Goal: Transaction & Acquisition: Purchase product/service

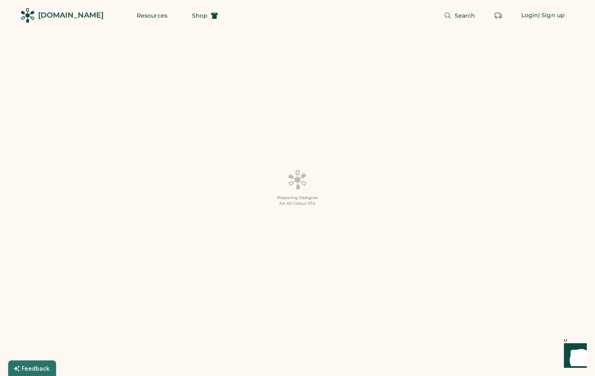
click at [57, 17] on div "[DOMAIN_NAME]" at bounding box center [70, 15] width 65 height 10
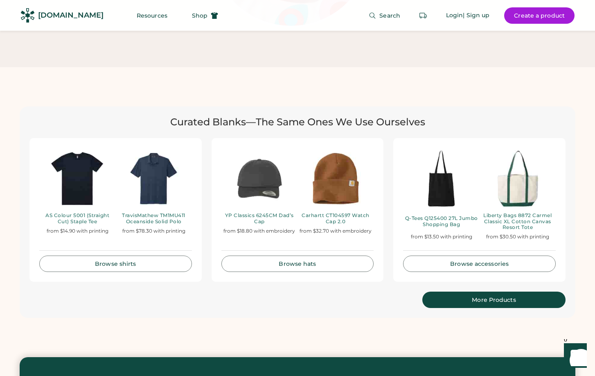
scroll to position [1637, 0]
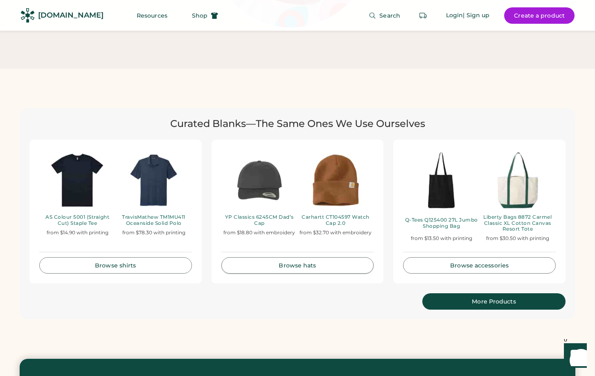
click at [293, 262] on div "Browse hats" at bounding box center [298, 265] width 132 height 6
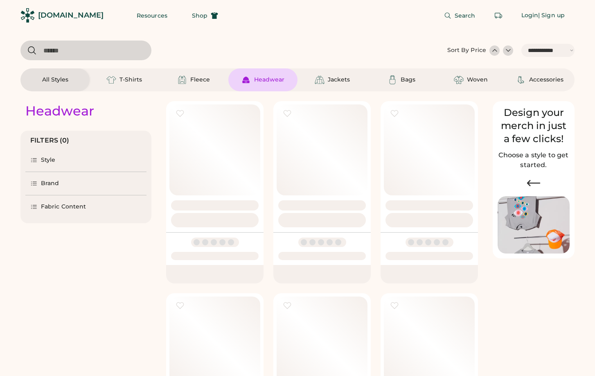
select select "*****"
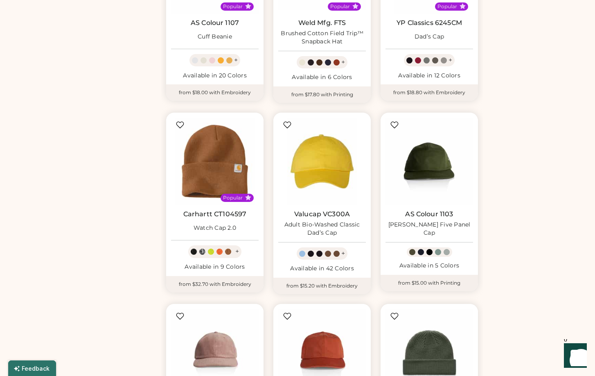
scroll to position [573, 0]
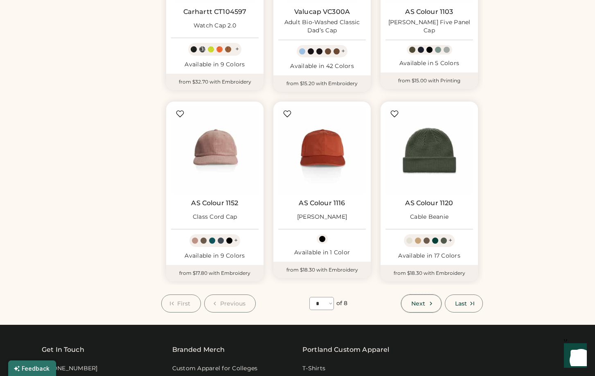
click at [426, 306] on button "Next" at bounding box center [421, 303] width 40 height 18
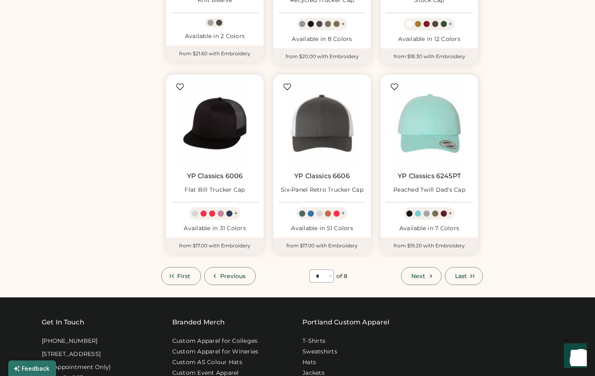
scroll to position [609, 0]
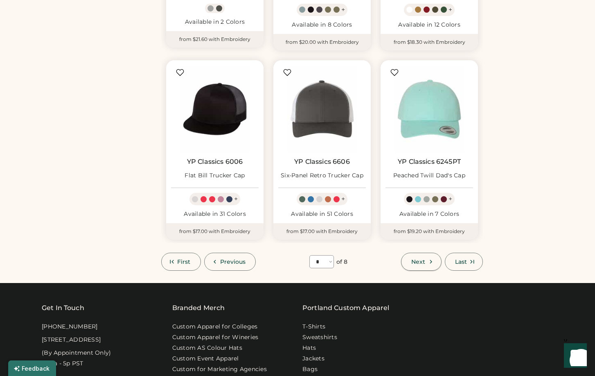
click at [428, 267] on button "Next" at bounding box center [421, 262] width 40 height 18
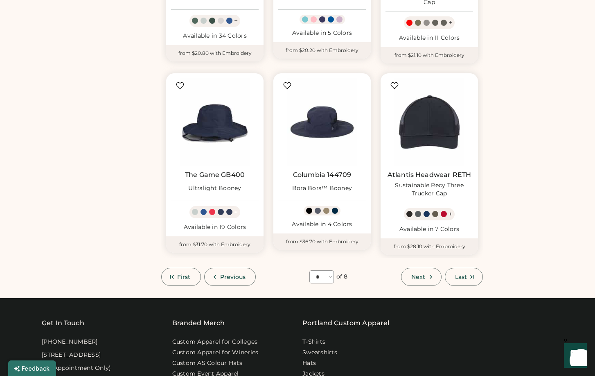
scroll to position [609, 0]
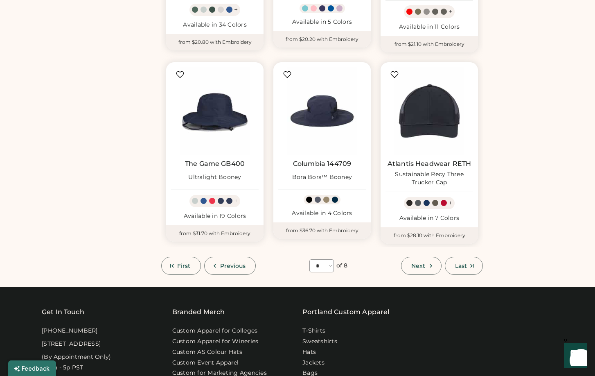
click at [415, 268] on span "Next" at bounding box center [418, 266] width 14 height 6
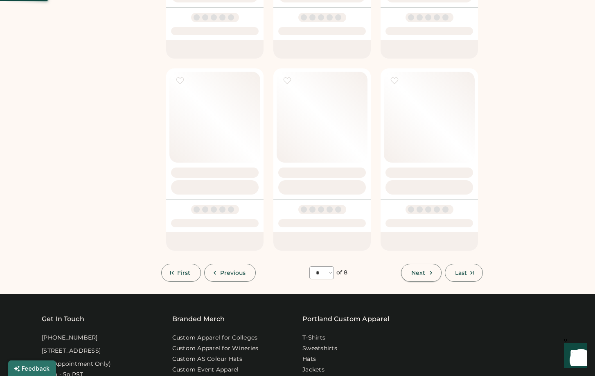
select select "*"
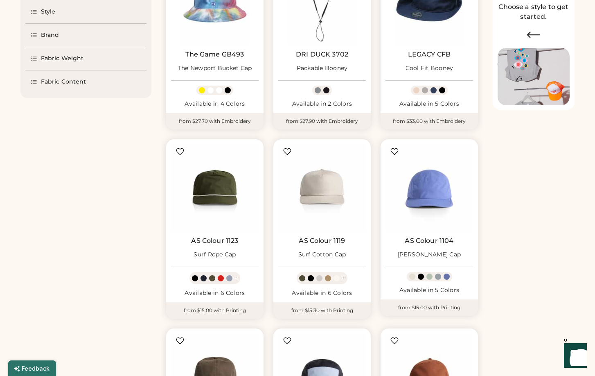
scroll to position [199, 0]
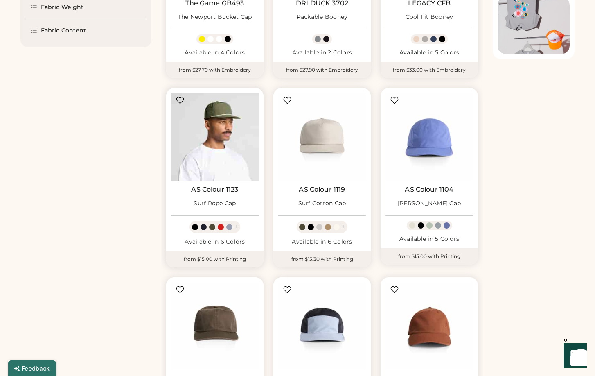
click at [221, 168] on img at bounding box center [215, 137] width 88 height 88
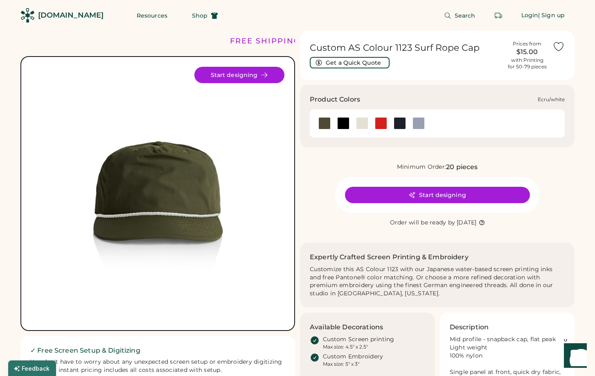
click at [364, 126] on div at bounding box center [362, 123] width 12 height 12
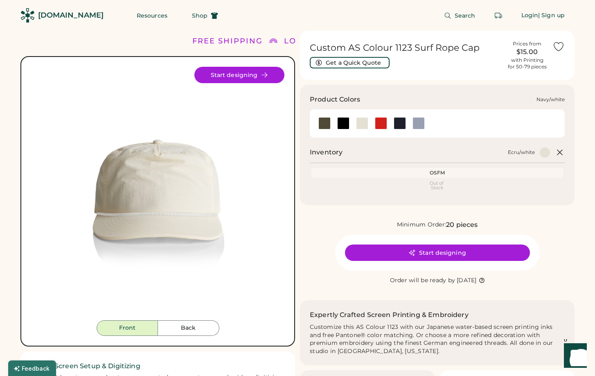
click at [402, 123] on div at bounding box center [400, 123] width 12 height 12
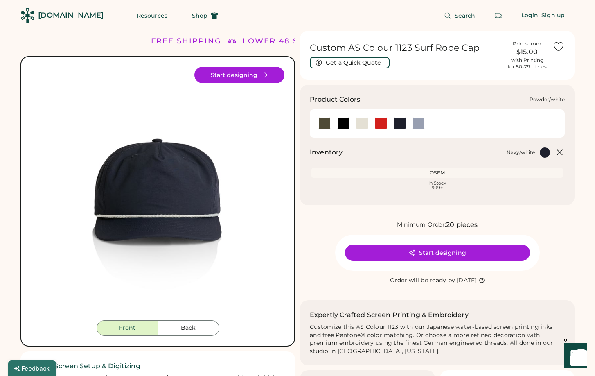
click at [420, 123] on div at bounding box center [419, 123] width 12 height 12
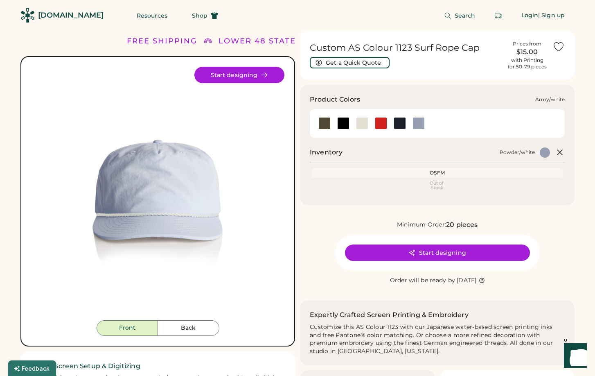
click at [324, 122] on div at bounding box center [324, 123] width 12 height 12
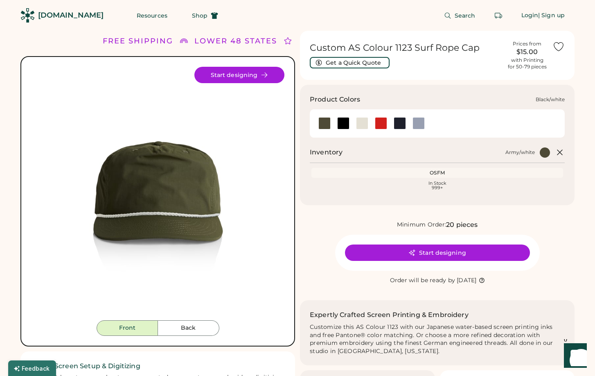
click at [343, 122] on div at bounding box center [343, 123] width 12 height 12
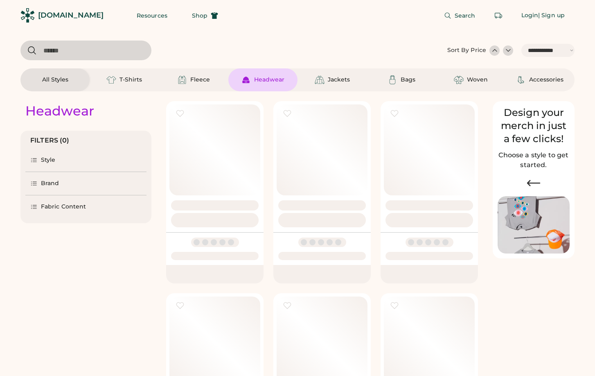
select select "*****"
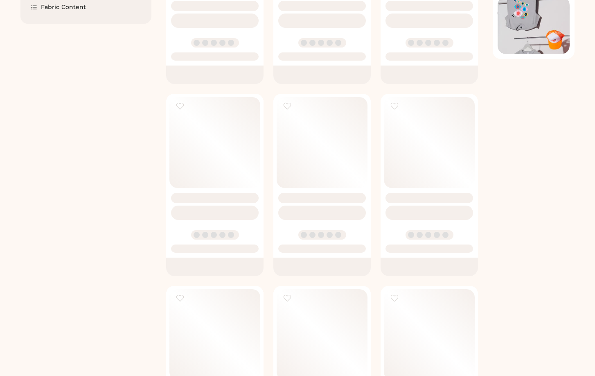
scroll to position [65, 0]
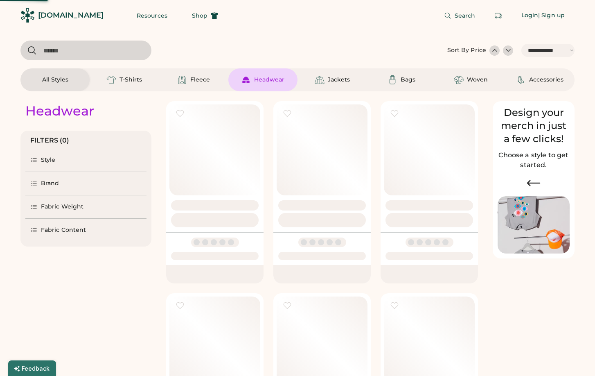
select select "*"
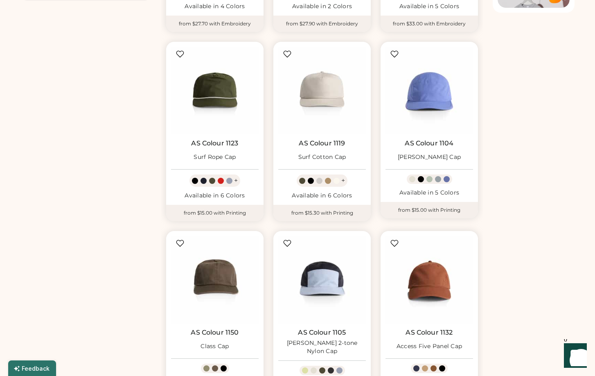
scroll to position [286, 0]
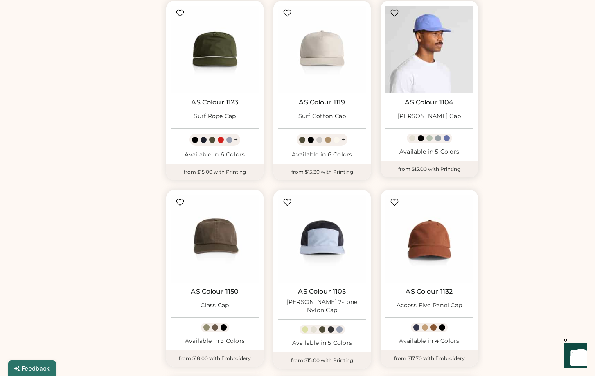
click at [437, 55] on img at bounding box center [430, 50] width 88 height 88
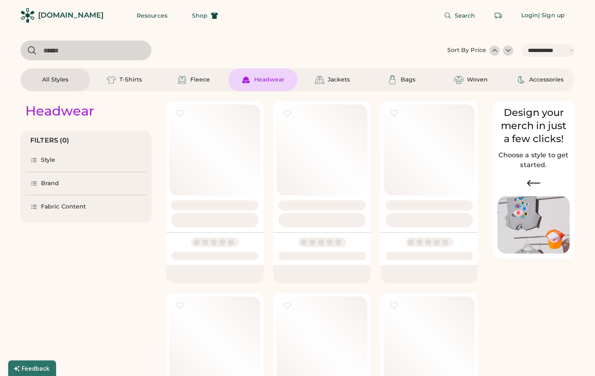
select select "*****"
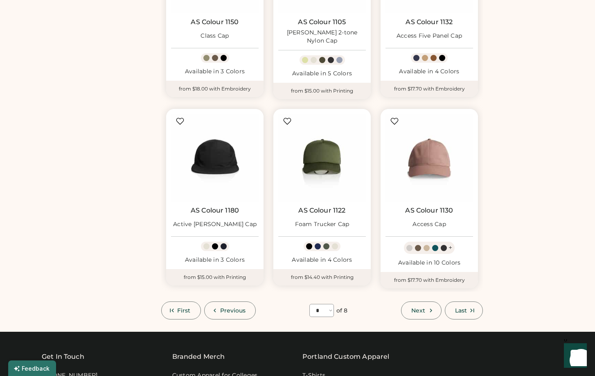
scroll to position [573, 0]
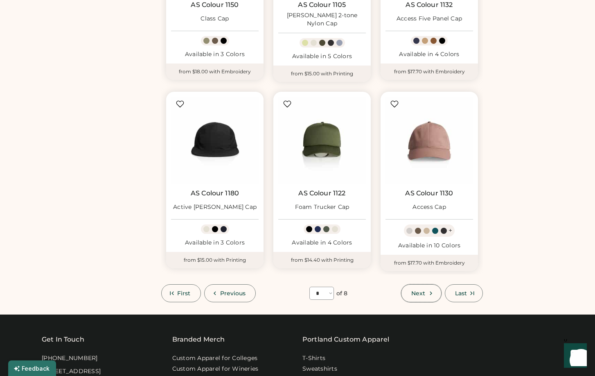
click at [419, 293] on span "Next" at bounding box center [418, 293] width 14 height 6
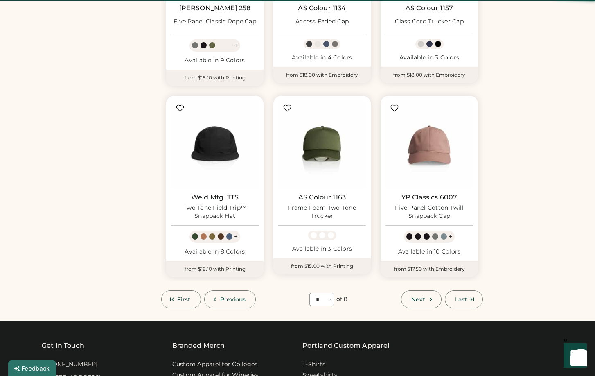
scroll to position [36, 0]
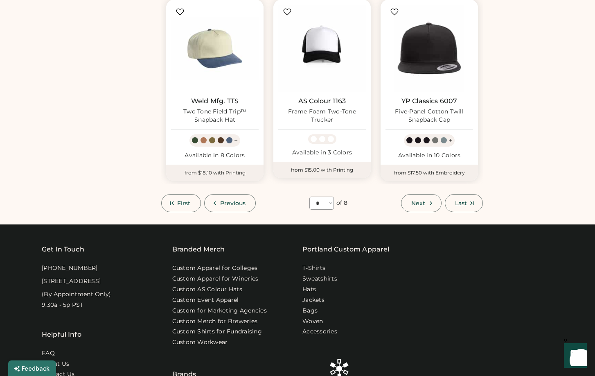
scroll to position [690, 0]
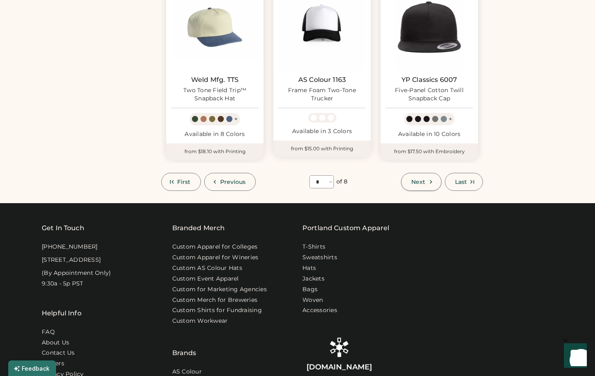
click at [422, 183] on span "Next" at bounding box center [418, 182] width 14 height 6
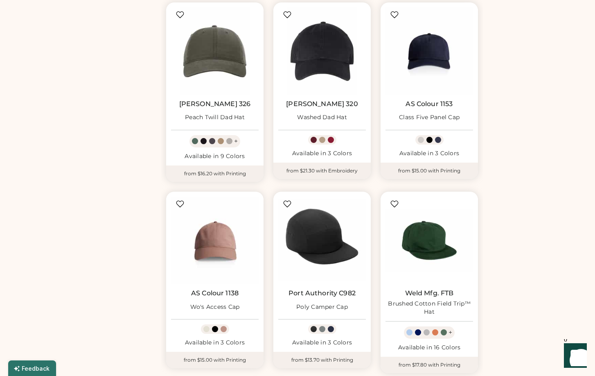
scroll to position [649, 0]
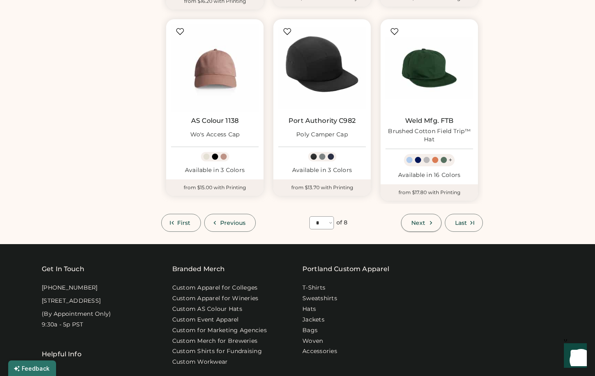
click at [416, 225] on span "Next" at bounding box center [418, 223] width 14 height 6
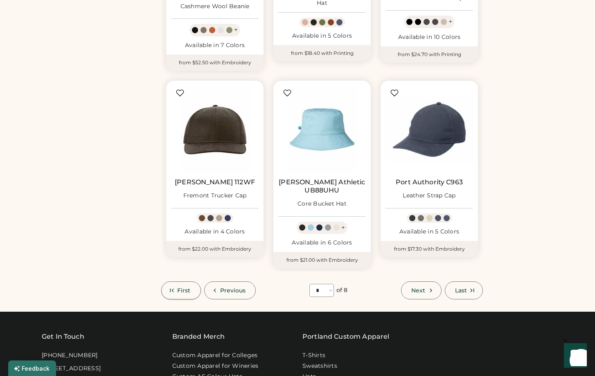
scroll to position [649, 0]
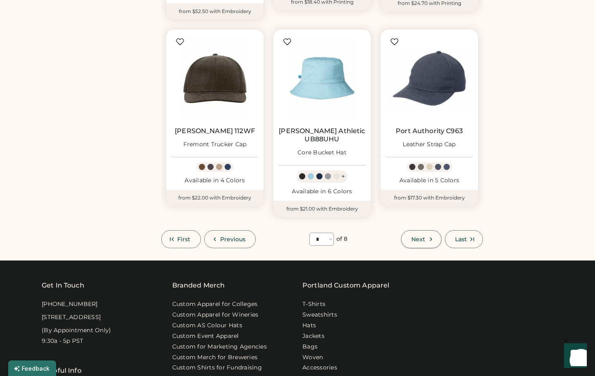
click at [428, 235] on icon at bounding box center [430, 238] width 7 height 7
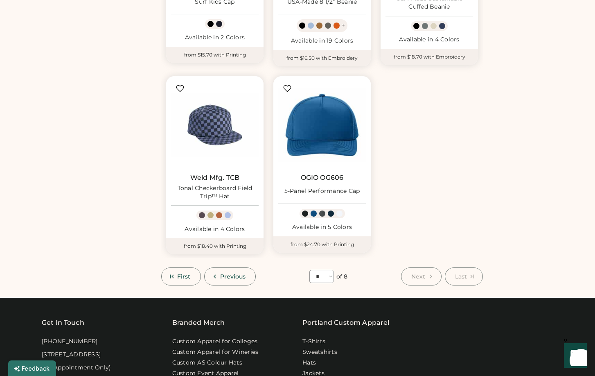
scroll to position [404, 0]
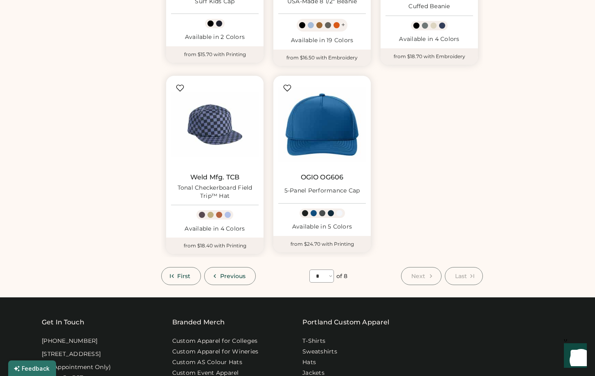
click at [328, 279] on select "**** * * * * * * * *" at bounding box center [321, 275] width 25 height 13
select select "*"
click at [309, 269] on select "**** * * * * * * * *" at bounding box center [321, 275] width 25 height 13
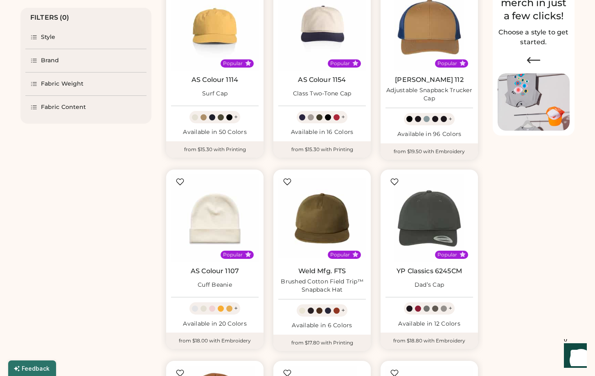
scroll to position [82, 0]
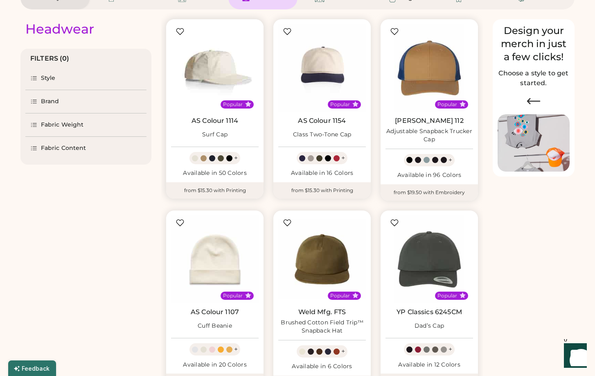
click at [214, 92] on img at bounding box center [215, 68] width 88 height 88
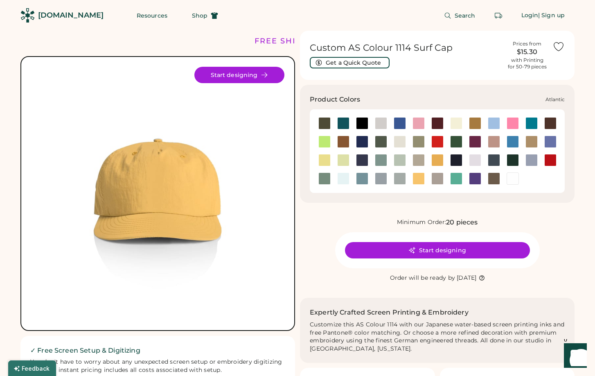
click at [342, 126] on div at bounding box center [343, 123] width 12 height 12
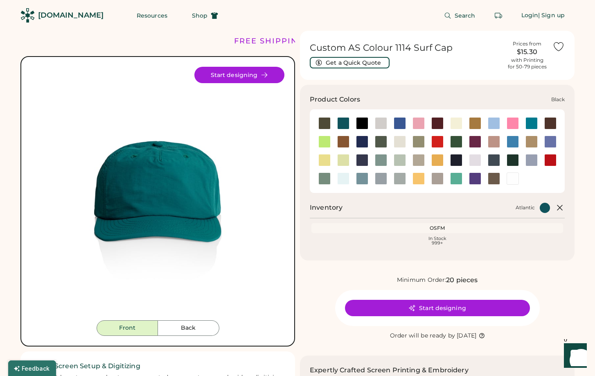
click at [362, 124] on div at bounding box center [362, 123] width 12 height 12
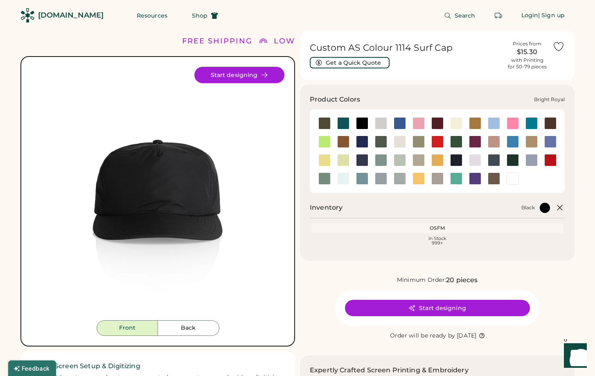
click at [399, 121] on div at bounding box center [400, 123] width 12 height 12
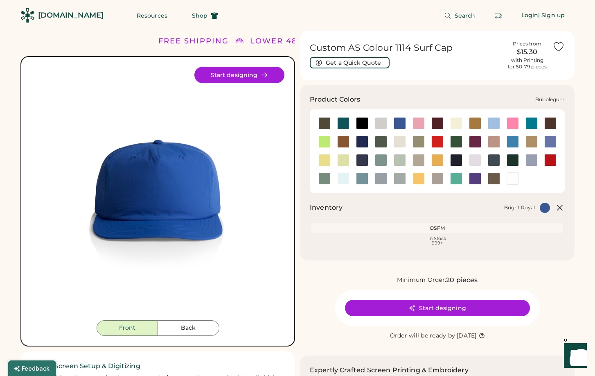
click at [418, 124] on div at bounding box center [419, 123] width 12 height 12
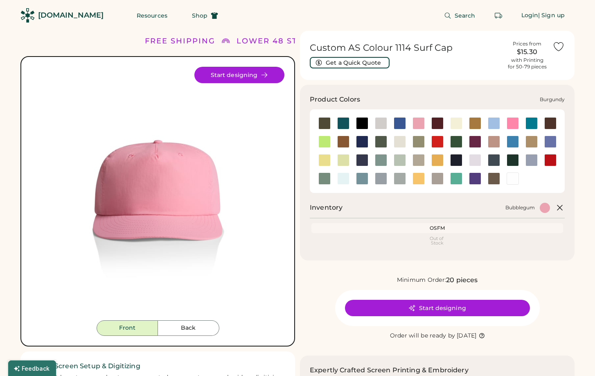
click at [440, 123] on div at bounding box center [437, 123] width 12 height 12
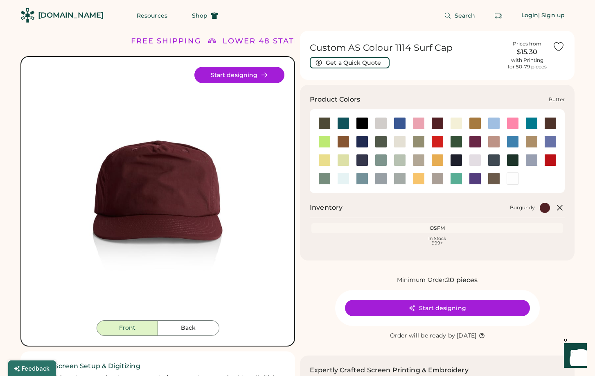
click at [459, 123] on div at bounding box center [456, 123] width 12 height 12
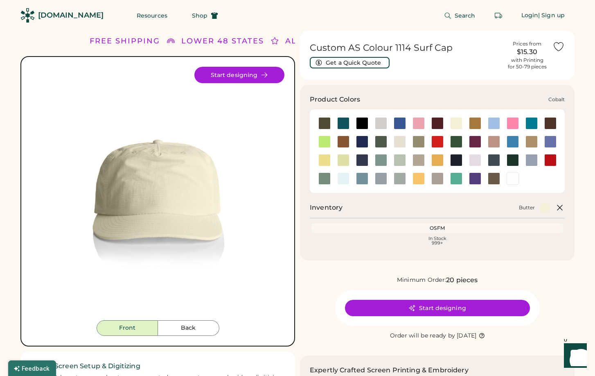
click at [361, 141] on div at bounding box center [362, 141] width 12 height 12
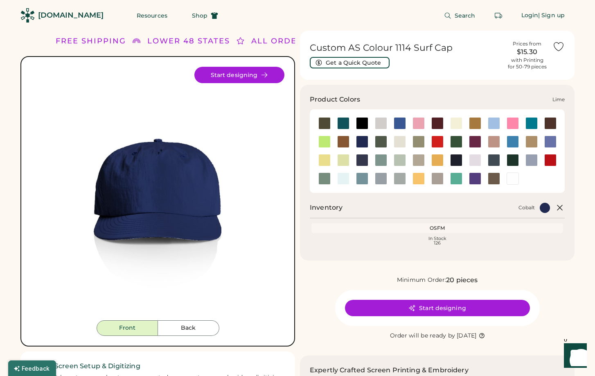
click at [345, 161] on div at bounding box center [343, 160] width 12 height 12
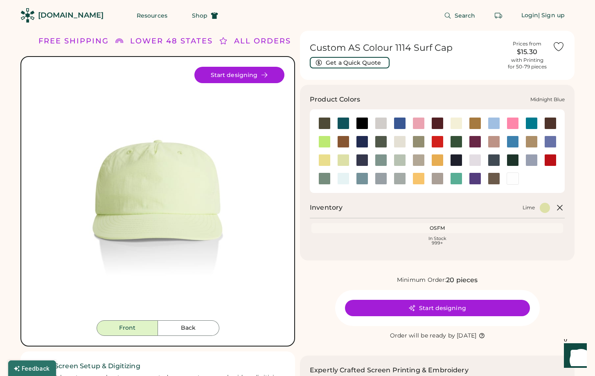
click at [361, 160] on div at bounding box center [362, 160] width 12 height 12
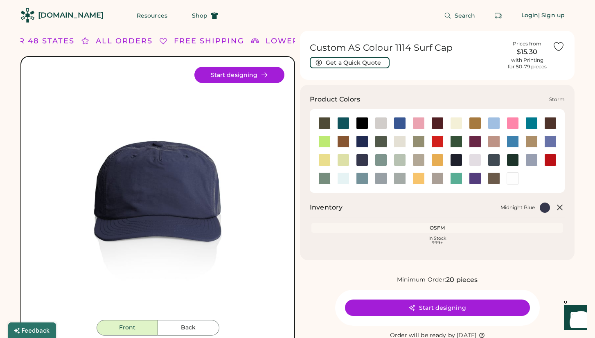
click at [398, 179] on div at bounding box center [400, 178] width 12 height 12
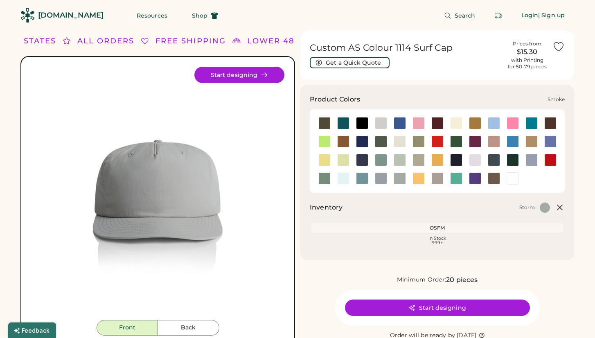
click at [385, 180] on div at bounding box center [381, 178] width 12 height 12
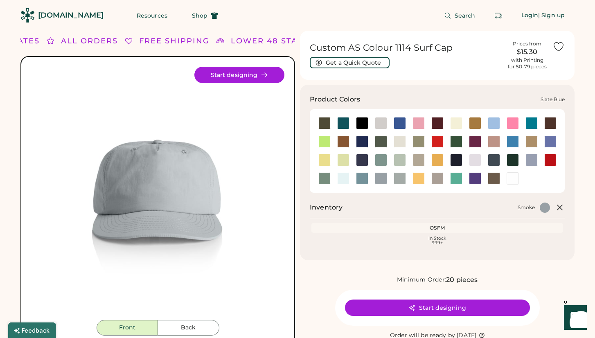
click at [362, 181] on div at bounding box center [362, 178] width 12 height 12
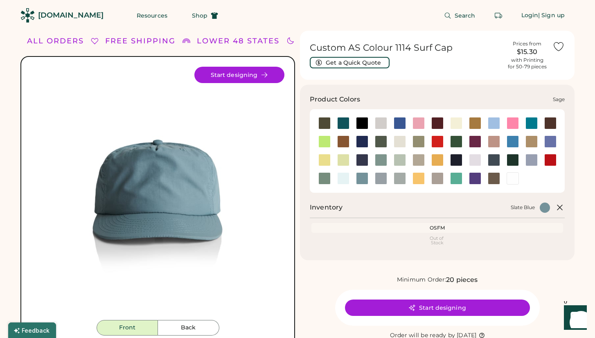
click at [321, 181] on div at bounding box center [324, 178] width 12 height 12
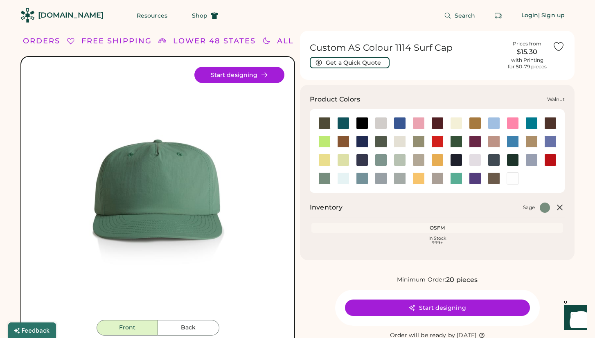
click at [495, 176] on div at bounding box center [494, 178] width 12 height 12
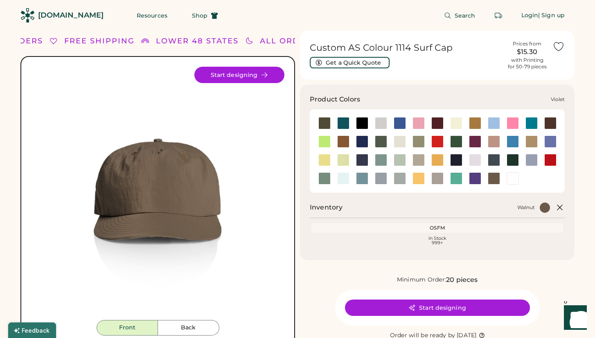
click at [476, 180] on div at bounding box center [475, 178] width 12 height 12
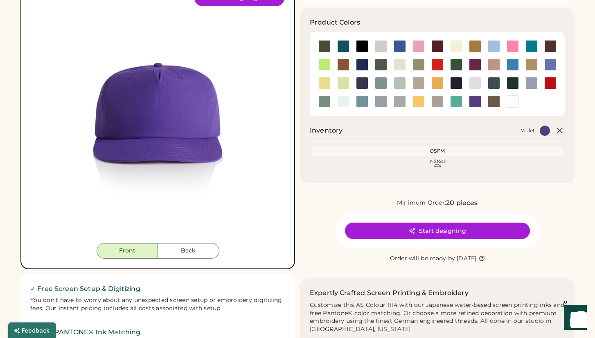
scroll to position [82, 0]
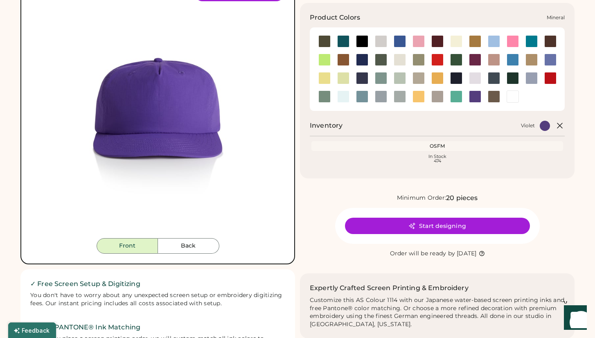
click at [379, 79] on div at bounding box center [381, 78] width 12 height 12
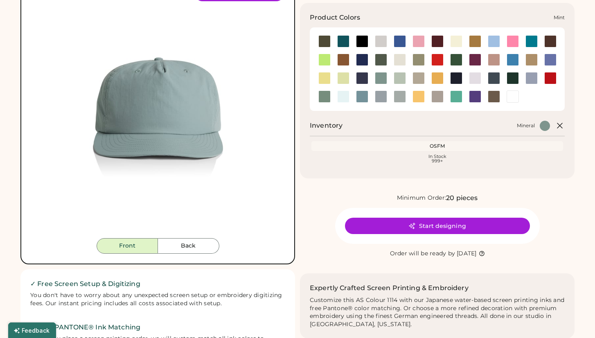
click at [399, 76] on div at bounding box center [400, 78] width 12 height 12
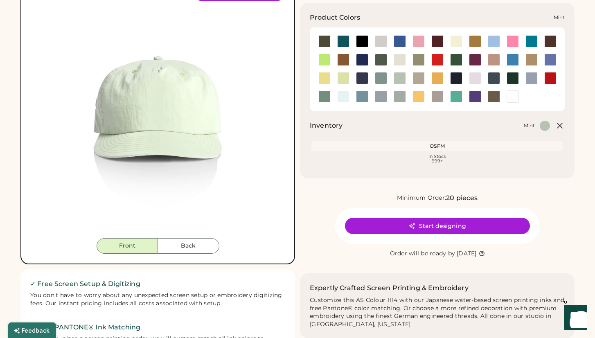
click at [400, 76] on div at bounding box center [400, 78] width 12 height 12
click at [419, 75] on div at bounding box center [419, 78] width 12 height 12
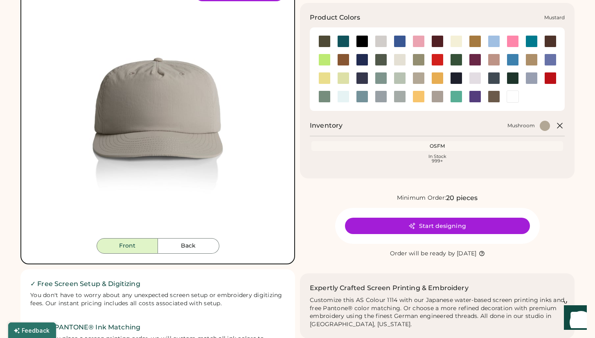
click at [438, 76] on div at bounding box center [437, 78] width 12 height 12
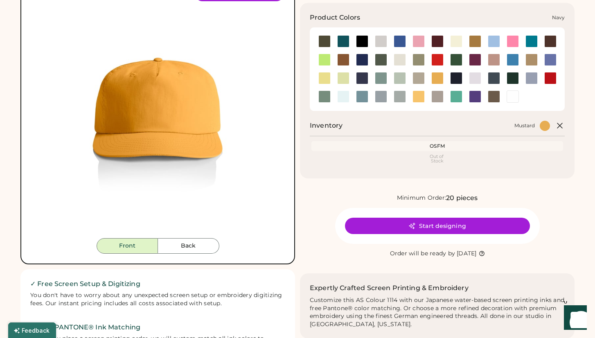
click at [455, 77] on div at bounding box center [456, 78] width 12 height 12
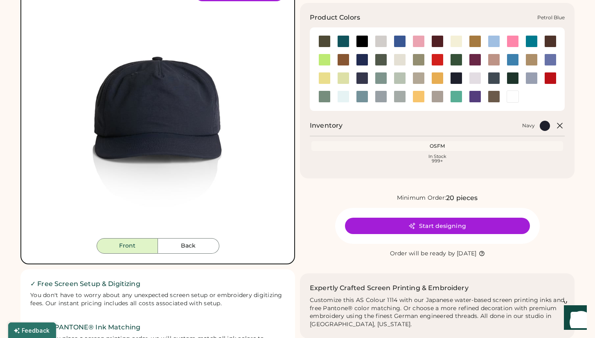
click at [493, 75] on div at bounding box center [494, 78] width 12 height 12
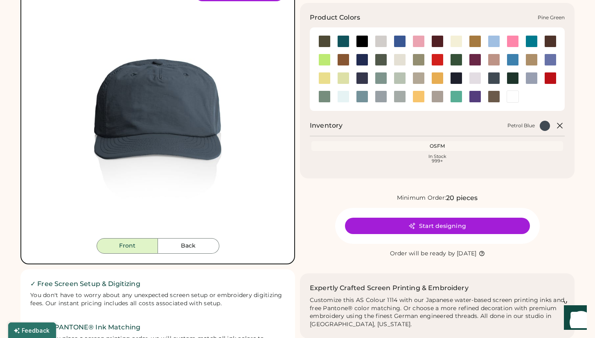
click at [513, 75] on div at bounding box center [513, 78] width 12 height 12
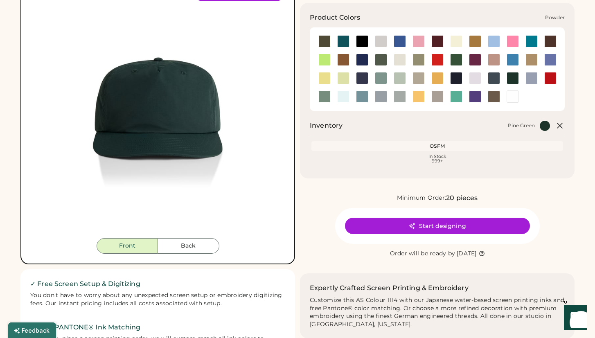
click at [536, 75] on div at bounding box center [531, 78] width 12 height 12
click at [552, 61] on div at bounding box center [550, 60] width 12 height 12
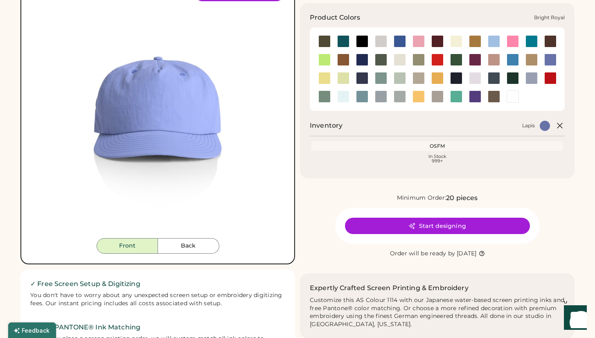
click at [400, 38] on div at bounding box center [400, 41] width 12 height 12
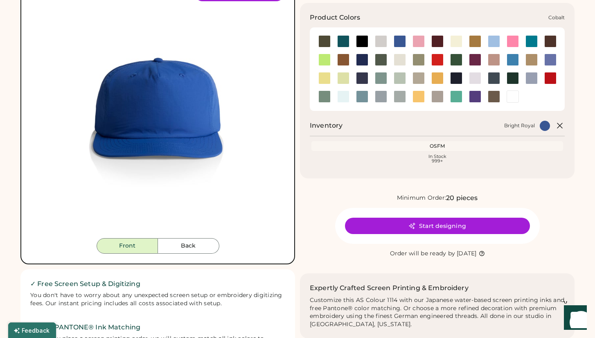
click at [365, 60] on div at bounding box center [362, 60] width 12 height 12
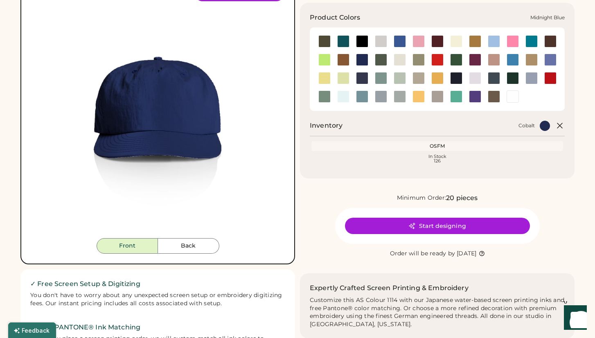
click at [362, 79] on div at bounding box center [362, 78] width 12 height 12
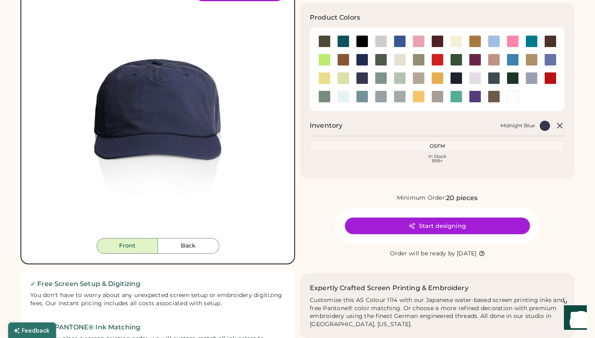
click at [444, 227] on button "Start designing" at bounding box center [437, 226] width 185 height 16
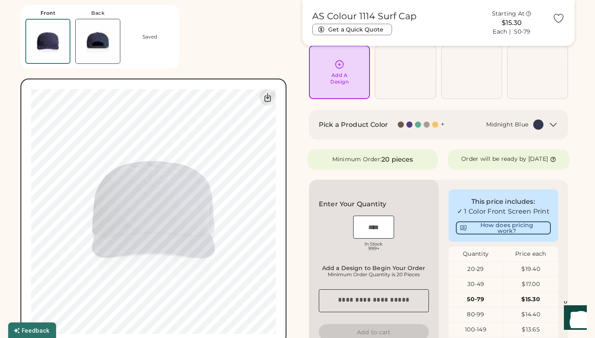
scroll to position [41, 0]
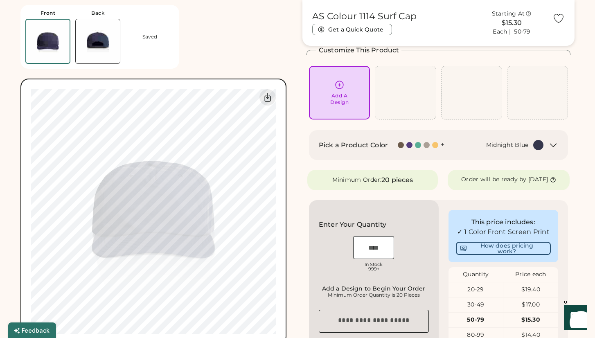
click at [106, 38] on img at bounding box center [98, 41] width 44 height 44
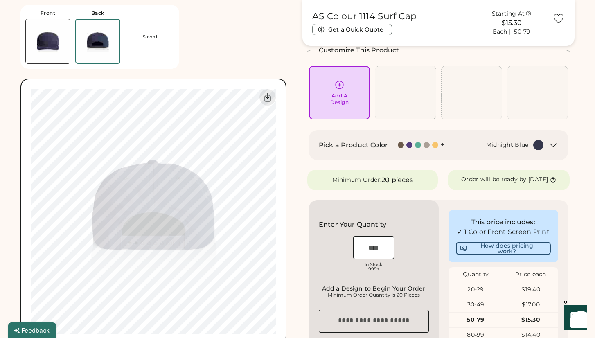
click at [45, 45] on img at bounding box center [48, 41] width 44 height 44
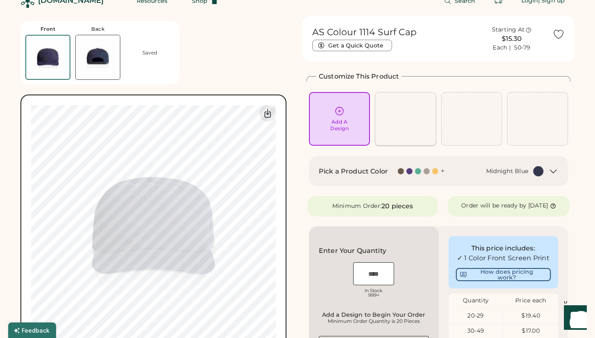
scroll to position [0, 0]
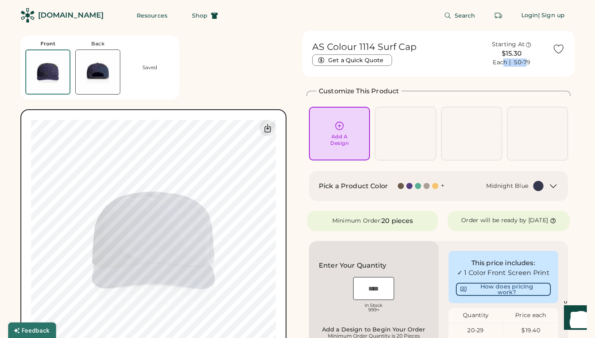
drag, startPoint x: 523, startPoint y: 64, endPoint x: 505, endPoint y: 64, distance: 17.6
click at [505, 64] on div "Each | 50-79" at bounding box center [512, 63] width 38 height 8
click at [519, 64] on div "Each | 50-79" at bounding box center [512, 63] width 38 height 8
click at [533, 65] on div "Starting At $15.30 Each | 50-79" at bounding box center [512, 54] width 72 height 26
click at [340, 129] on icon at bounding box center [339, 126] width 10 height 10
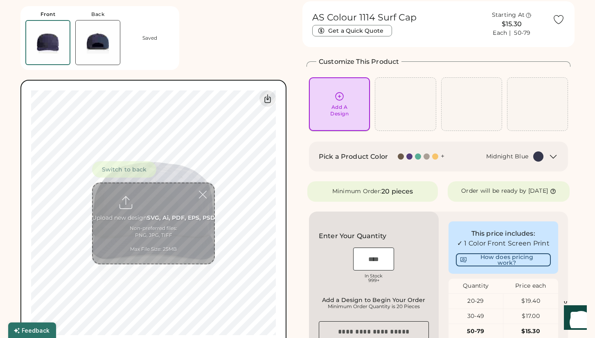
scroll to position [31, 0]
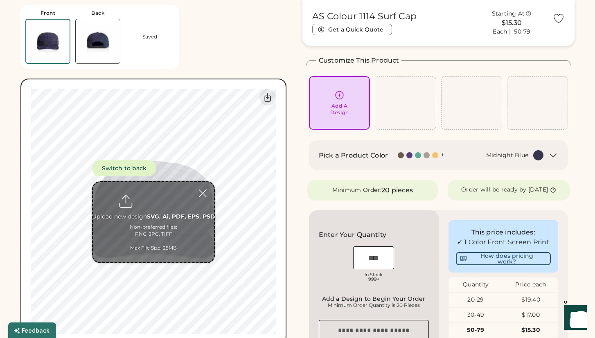
click at [291, 167] on div "Front Back Saved Switch to back Upload new design SVG, Ai, PDF, EPS, PSD Non-pr…" at bounding box center [156, 172] width 272 height 345
click at [203, 191] on div at bounding box center [203, 193] width 14 height 14
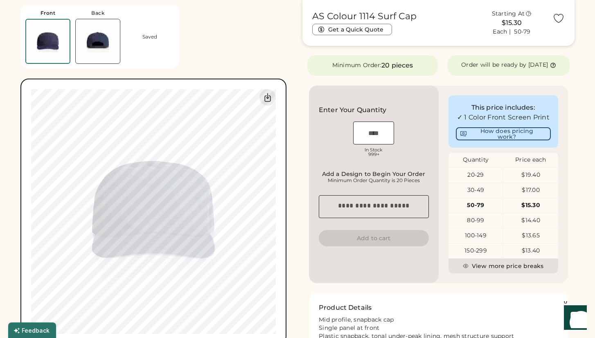
scroll to position [153, 0]
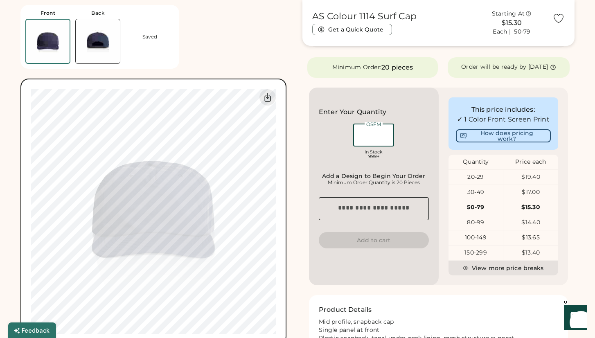
click at [379, 142] on input "input" at bounding box center [373, 135] width 41 height 23
click at [332, 116] on h2 "Enter Your Quantity" at bounding box center [353, 112] width 68 height 10
click at [374, 142] on input "input" at bounding box center [373, 135] width 41 height 23
click at [372, 141] on input "input" at bounding box center [373, 135] width 41 height 23
click at [340, 144] on div "OSFM In Stock 999+" at bounding box center [374, 142] width 110 height 41
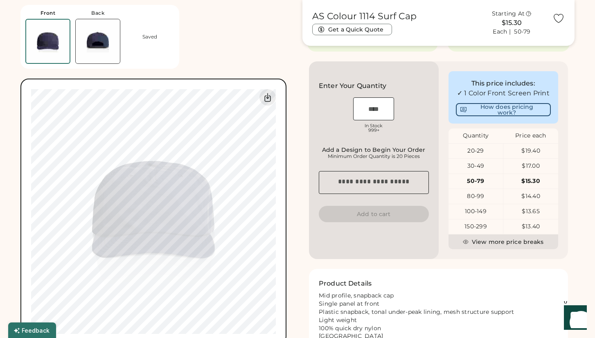
scroll to position [194, 0]
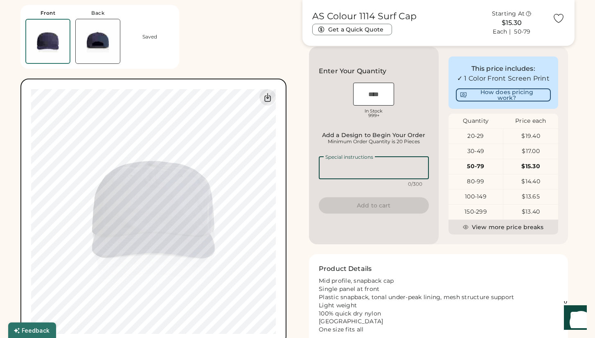
click at [365, 177] on textarea at bounding box center [374, 167] width 110 height 23
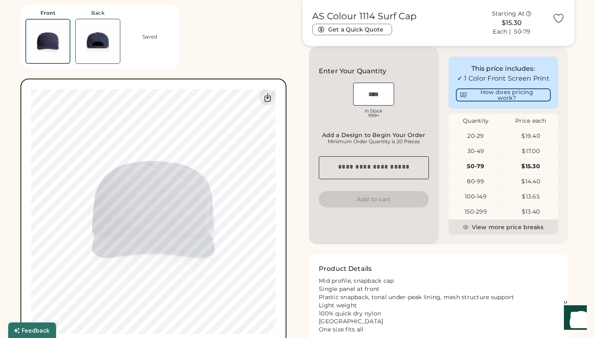
click at [340, 138] on div "Add a Design to Begin Your Order" at bounding box center [373, 135] width 105 height 7
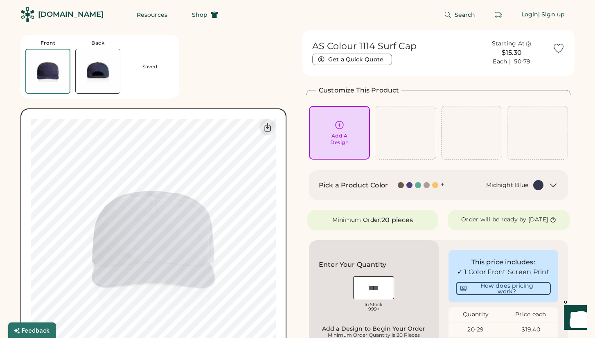
scroll to position [0, 0]
click at [115, 78] on img at bounding box center [98, 72] width 44 height 44
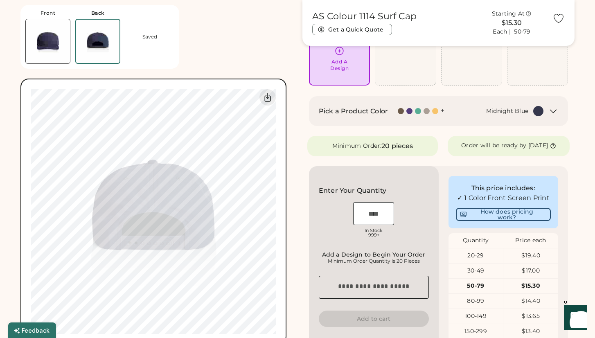
scroll to position [72, 0]
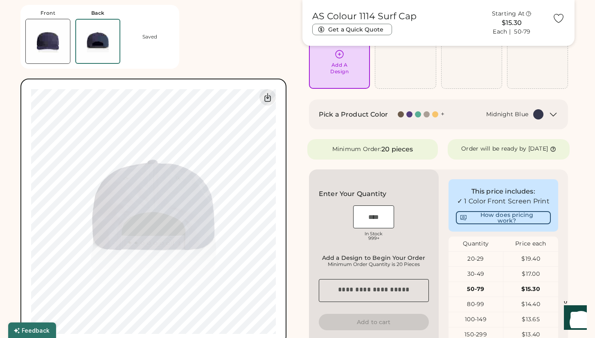
click at [528, 153] on div "Wednesday, Oct. 29" at bounding box center [538, 149] width 20 height 8
drag, startPoint x: 552, startPoint y: 156, endPoint x: 455, endPoint y: 147, distance: 97.4
click at [455, 147] on div "Order will be ready by Wednesday, Oct. 29" at bounding box center [509, 149] width 112 height 8
click at [446, 144] on div "Minimum Order: 20 pieces Order will be ready by Wednesday, Oct. 29" at bounding box center [438, 149] width 272 height 20
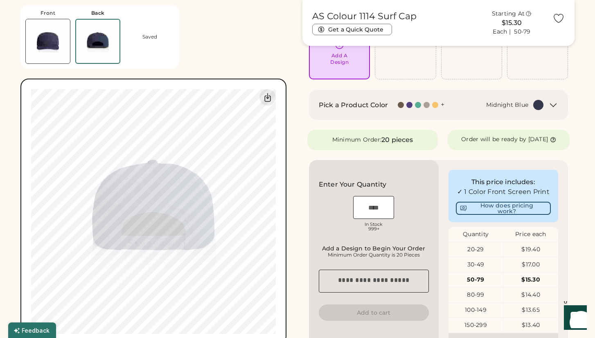
scroll to position [82, 0]
click at [550, 142] on icon at bounding box center [553, 139] width 6 height 6
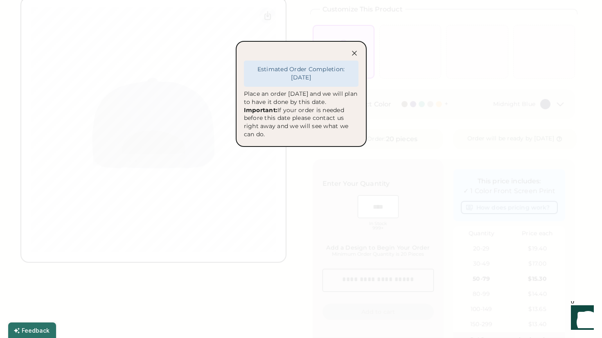
drag, startPoint x: 247, startPoint y: 93, endPoint x: 329, endPoint y: 108, distance: 82.8
click at [329, 108] on div "Place an order today and we will plan to have it done by this date. Important: …" at bounding box center [301, 114] width 115 height 49
drag, startPoint x: 293, startPoint y: 147, endPoint x: 239, endPoint y: 77, distance: 89.0
click at [239, 77] on div "Estimated Order Completion: October 29, 2025 Place an order today and we will p…" at bounding box center [301, 94] width 131 height 106
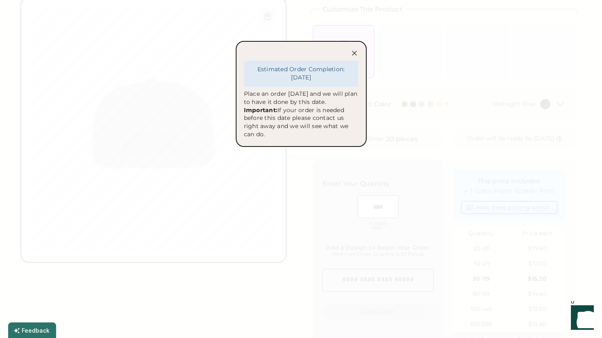
click at [351, 53] on icon at bounding box center [354, 53] width 8 height 8
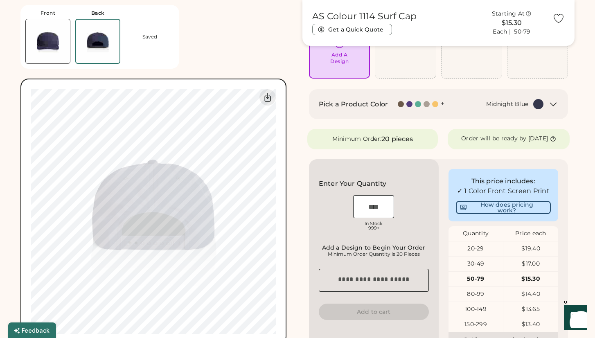
scroll to position [0, 0]
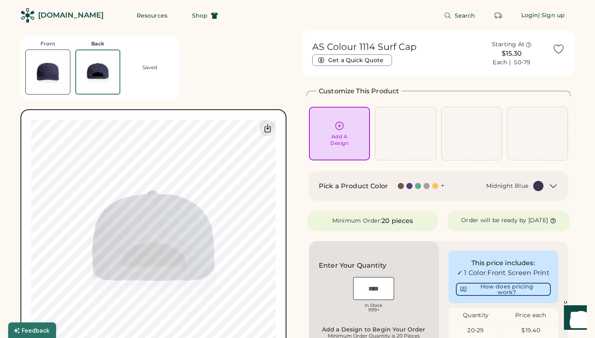
click at [57, 72] on img at bounding box center [48, 72] width 44 height 44
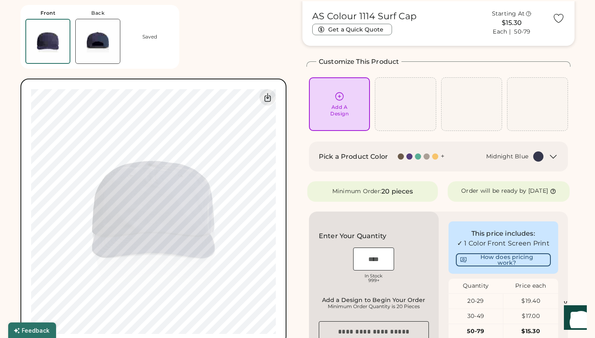
scroll to position [31, 0]
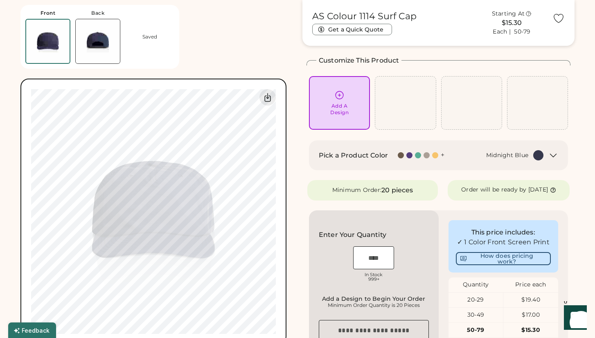
click at [340, 99] on icon at bounding box center [339, 95] width 10 height 10
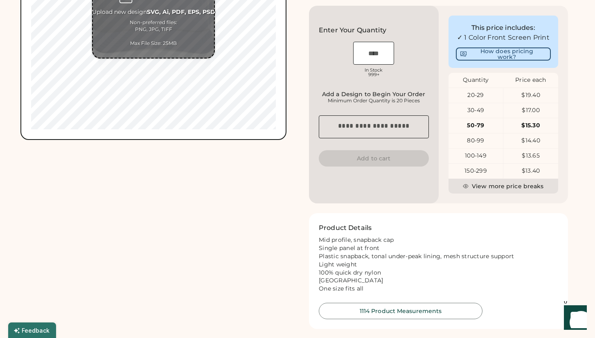
scroll to position [0, 0]
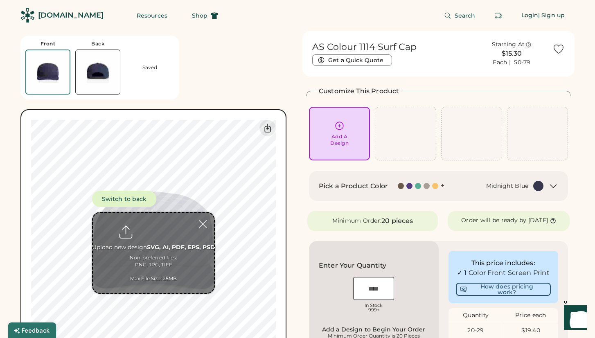
click at [200, 223] on div at bounding box center [203, 224] width 14 height 14
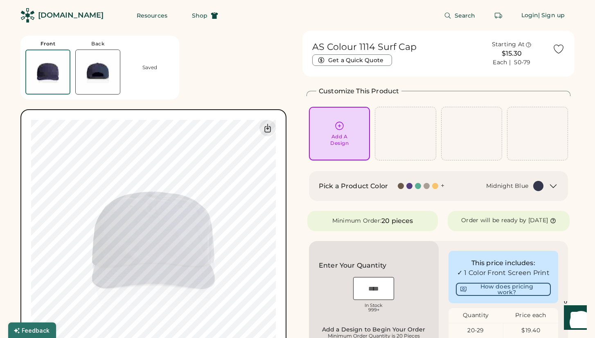
click at [338, 127] on icon at bounding box center [339, 126] width 10 height 10
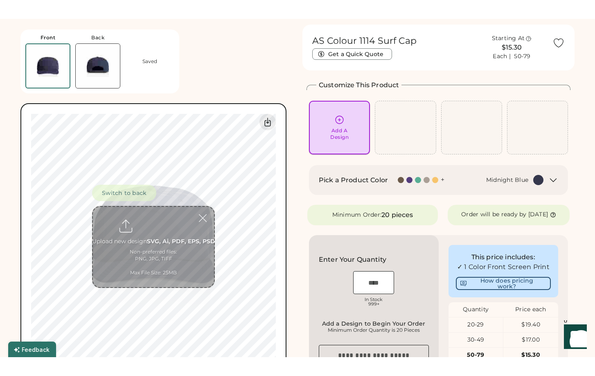
scroll to position [31, 0]
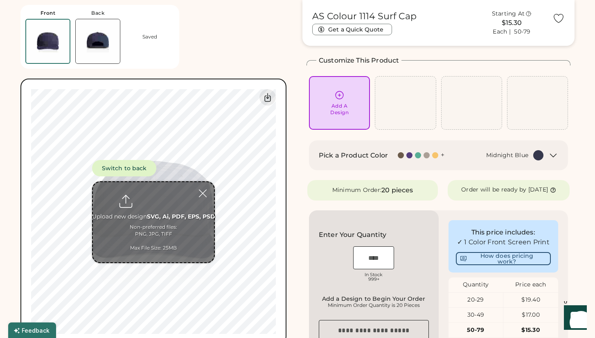
type input "**********"
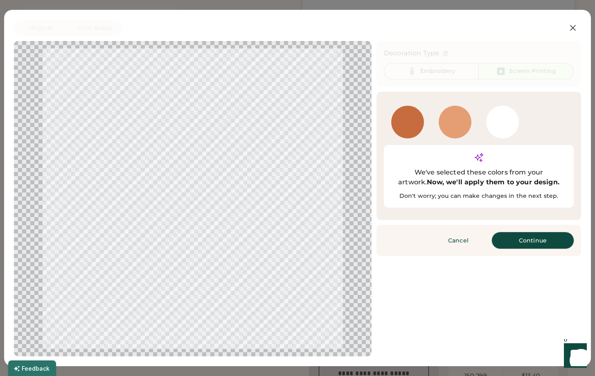
click at [535, 232] on button "Continue" at bounding box center [533, 240] width 82 height 16
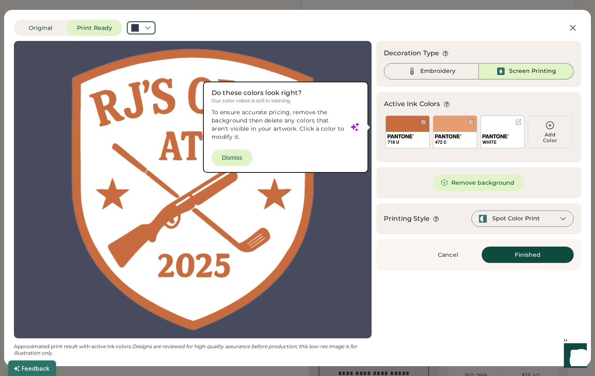
click at [237, 158] on div at bounding box center [192, 189] width 343 height 282
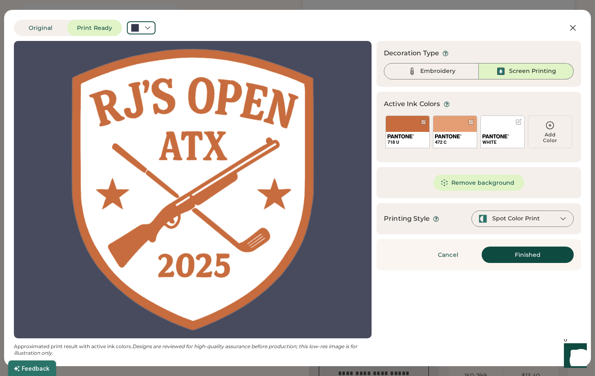
scroll to position [0, 0]
click at [539, 257] on button "Finished" at bounding box center [528, 254] width 92 height 16
click at [558, 218] on div "Spot Color Print" at bounding box center [522, 218] width 102 height 16
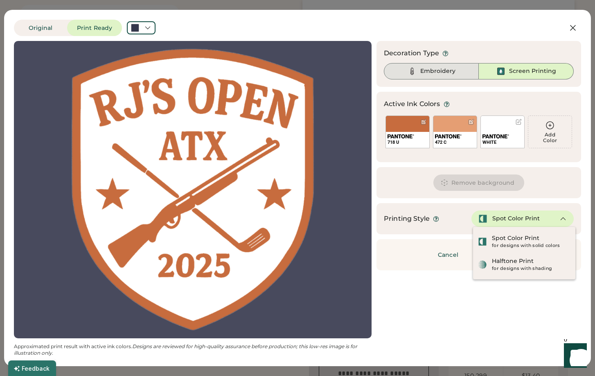
click at [435, 71] on div "Embroidery" at bounding box center [437, 71] width 35 height 8
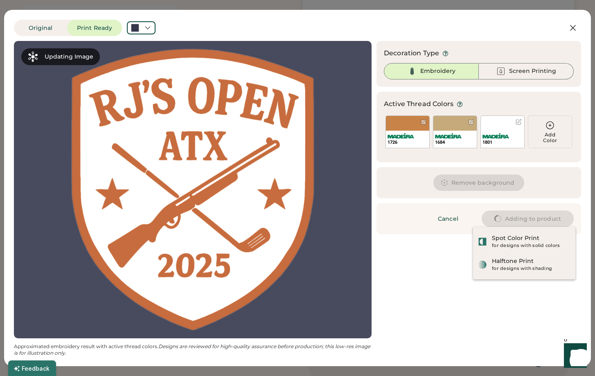
type input "****"
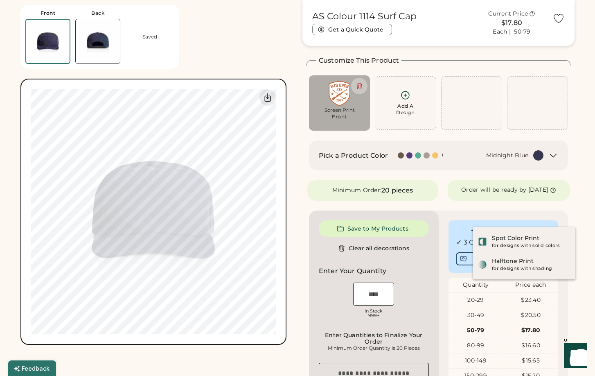
type input "****"
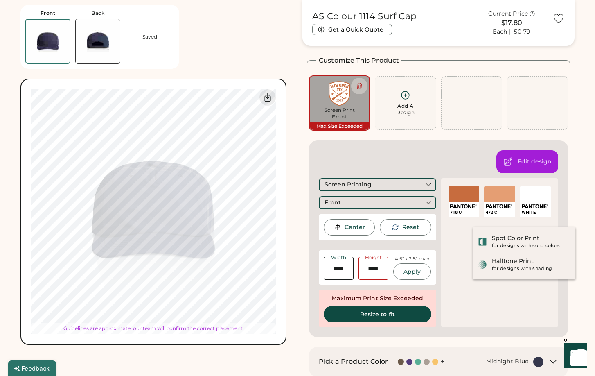
type input "****"
click at [328, 134] on div "Customize This Product Add A Design Screen Print Front Max Size Exceeded Add A …" at bounding box center [439, 196] width 264 height 281
click at [359, 86] on icon at bounding box center [359, 85] width 7 height 7
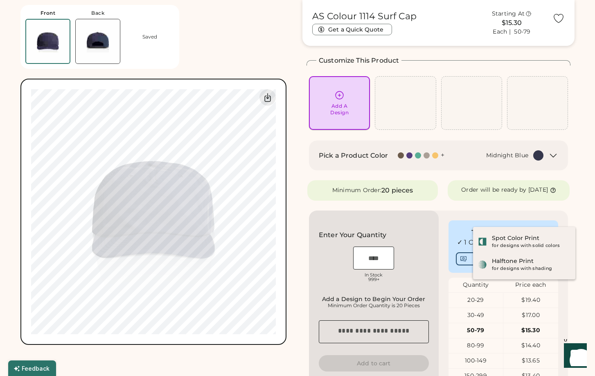
click at [339, 96] on icon at bounding box center [339, 95] width 10 height 10
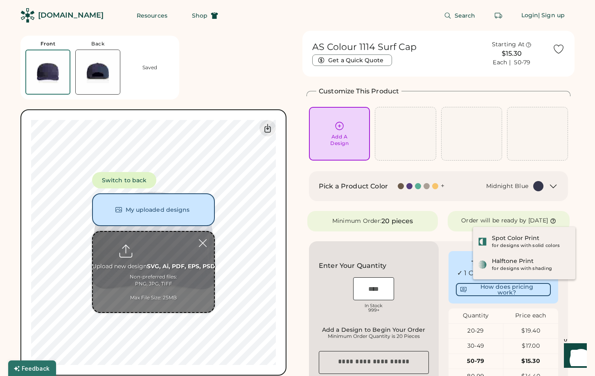
type input "**********"
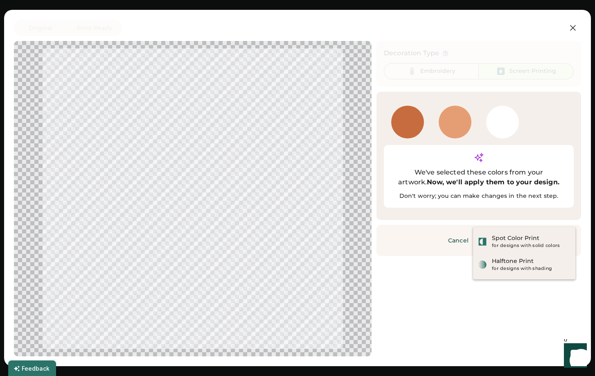
scroll to position [655, 0]
click at [440, 267] on div "Updating Image Approximated print result with active ink colors. Designs are re…" at bounding box center [297, 198] width 567 height 315
click at [506, 243] on div "for designs with solid colors" at bounding box center [531, 245] width 79 height 7
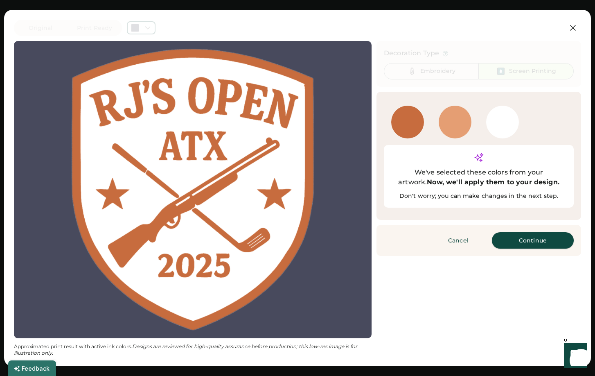
click at [522, 232] on button "Continue" at bounding box center [533, 240] width 82 height 16
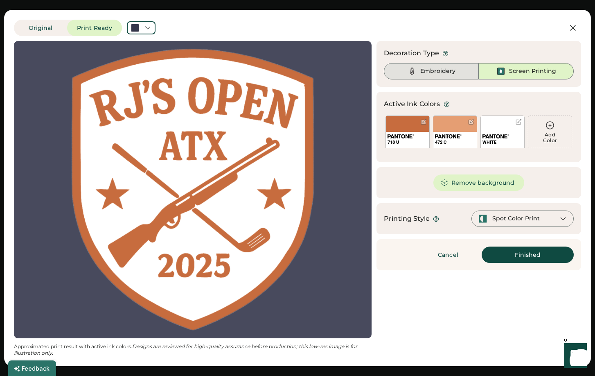
click at [443, 72] on div "Embroidery" at bounding box center [437, 71] width 35 height 8
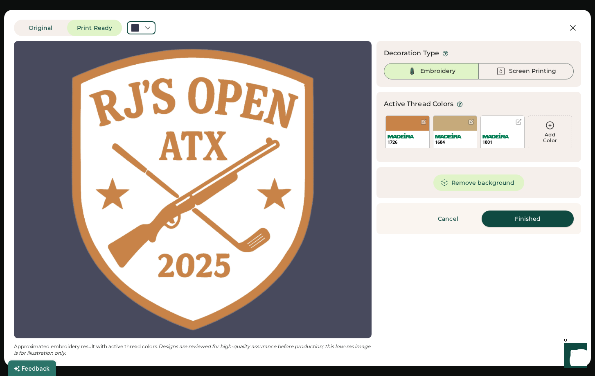
click at [520, 216] on button "Finished" at bounding box center [528, 218] width 92 height 16
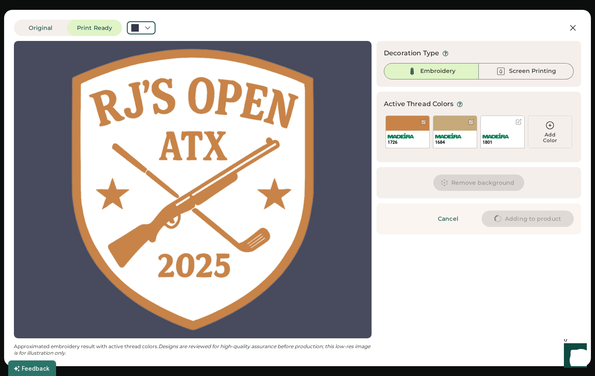
type input "****"
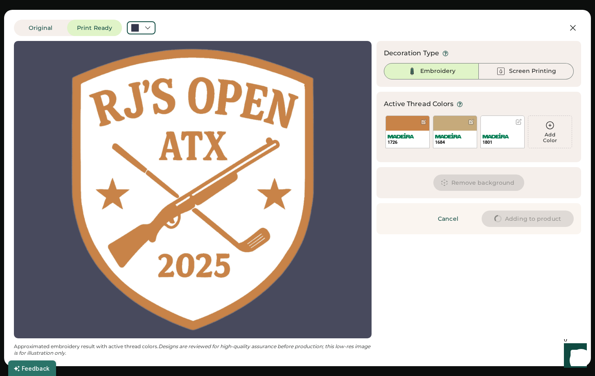
type input "****"
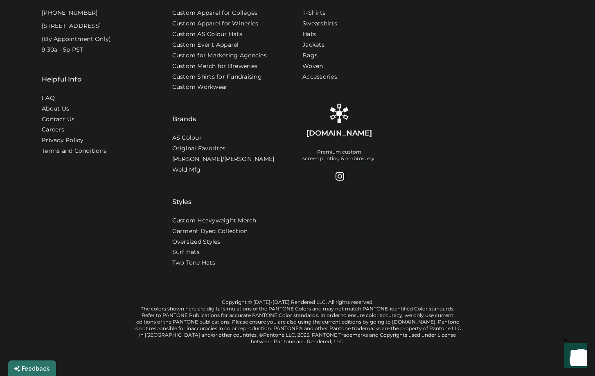
type input "****"
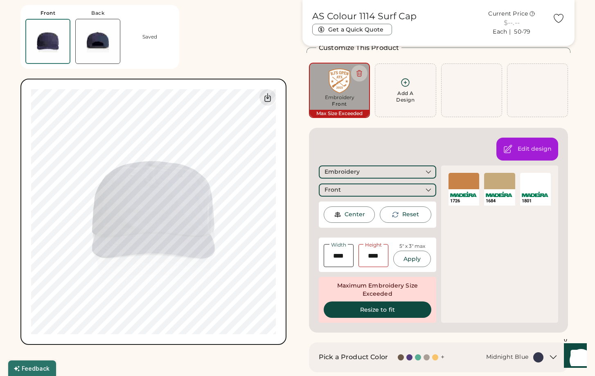
scroll to position [82, 0]
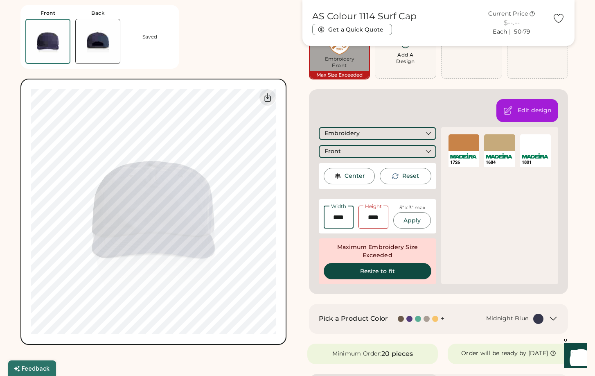
click at [340, 219] on input "input" at bounding box center [339, 216] width 30 height 23
type input "****"
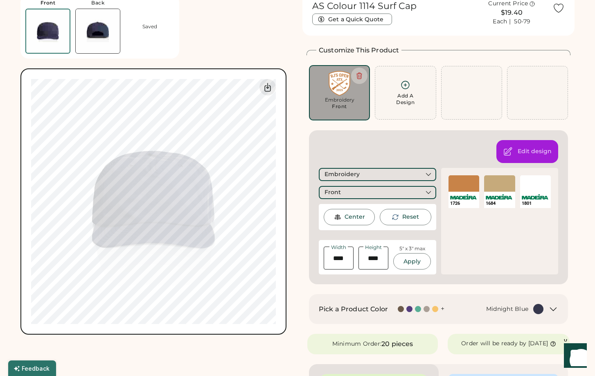
scroll to position [0, 0]
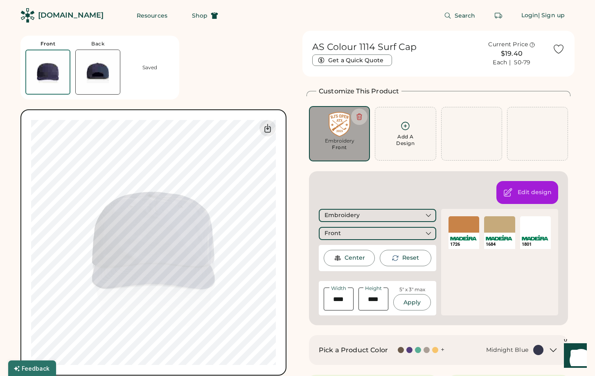
click at [284, 231] on div "Switch to back My uploaded designs Upload new design SVG, Ai, PDF, EPS, PSD Non…" at bounding box center [153, 242] width 266 height 266
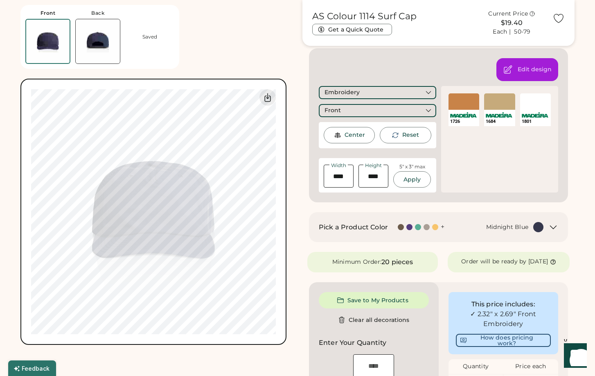
type input "****"
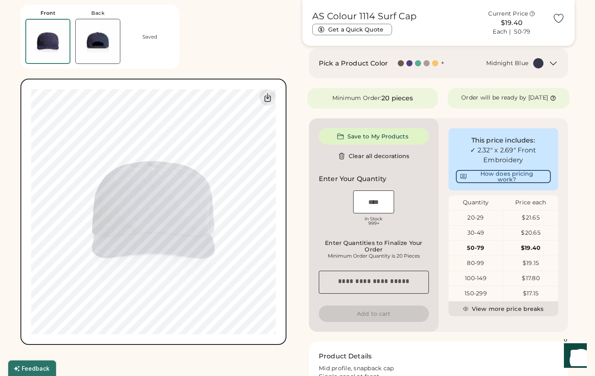
type input "****"
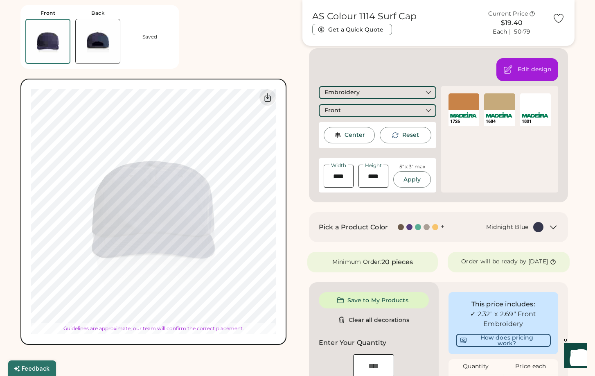
type input "****"
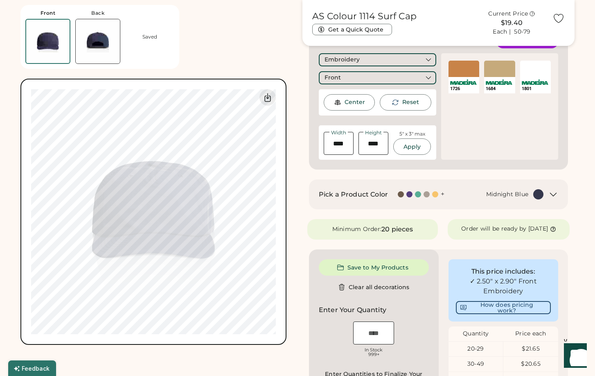
scroll to position [205, 0]
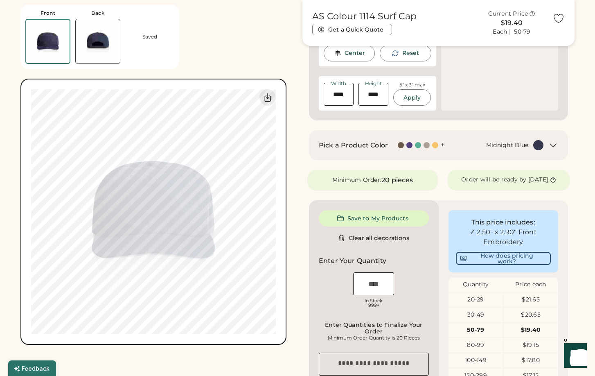
click at [287, 223] on div "Front Back Saved Switch to back My uploaded designs Upload new design SVG, Ai, …" at bounding box center [156, 172] width 272 height 345
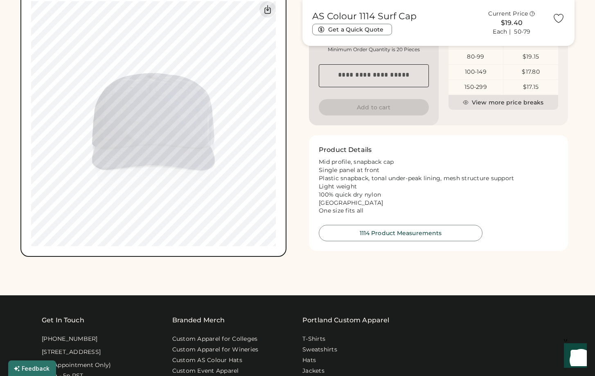
scroll to position [327, 0]
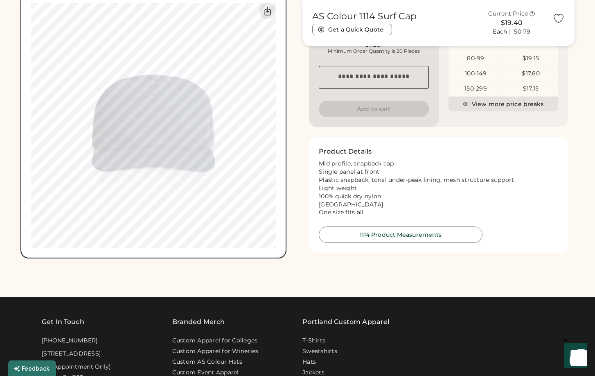
type input "****"
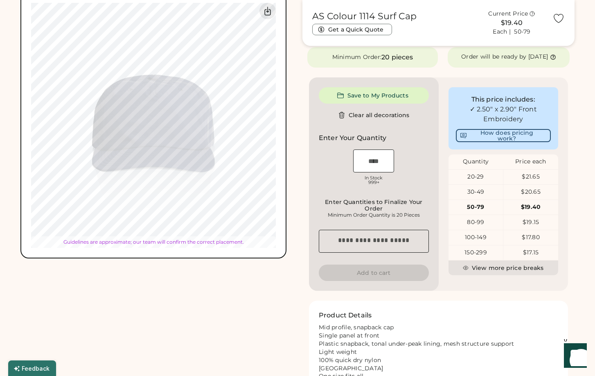
type input "****"
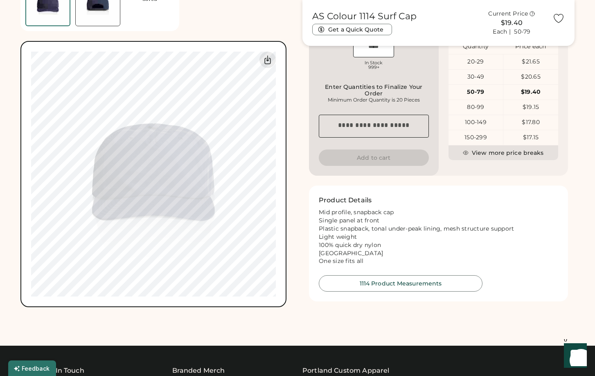
scroll to position [205, 0]
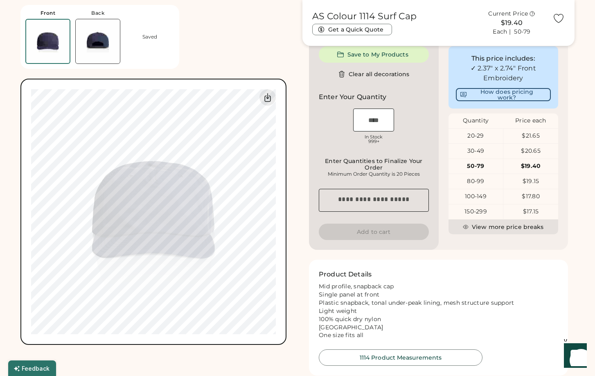
type input "****"
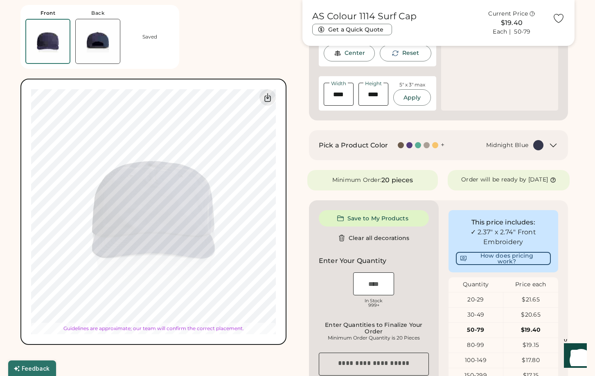
type input "****"
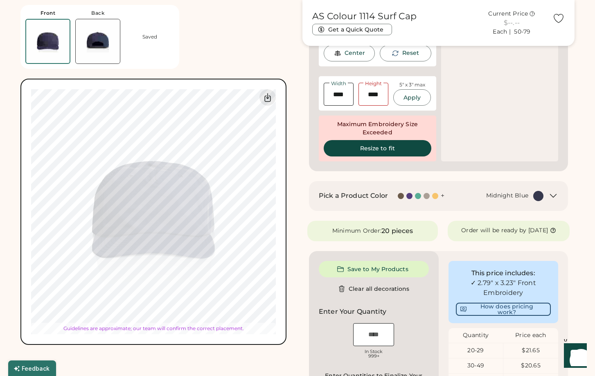
type input "****"
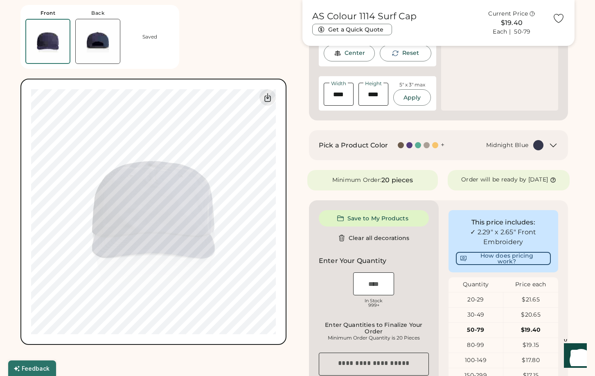
type input "****"
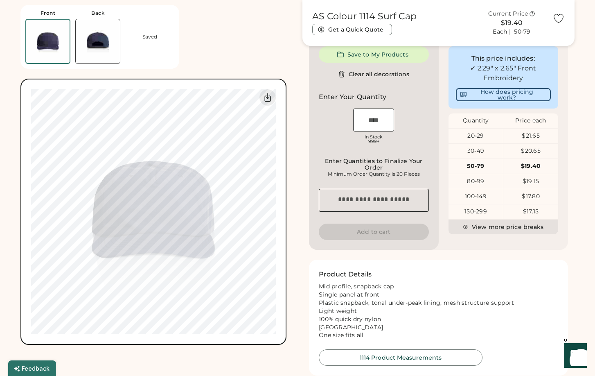
type input "****"
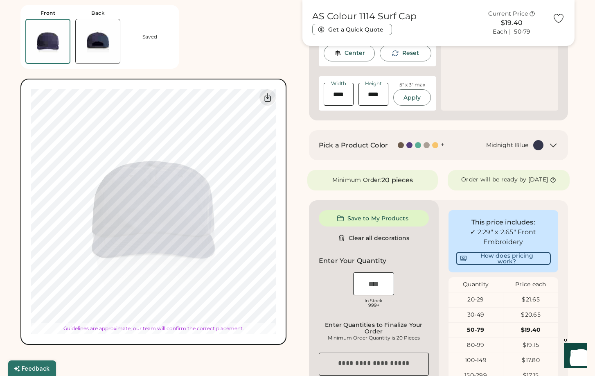
type input "****"
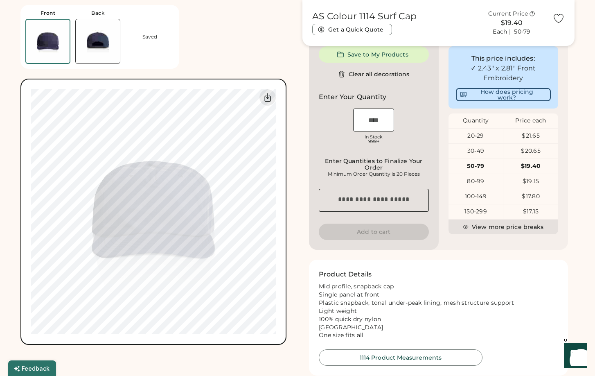
type input "****"
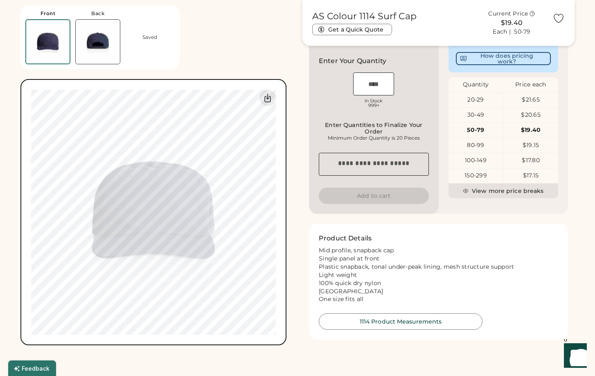
scroll to position [246, 0]
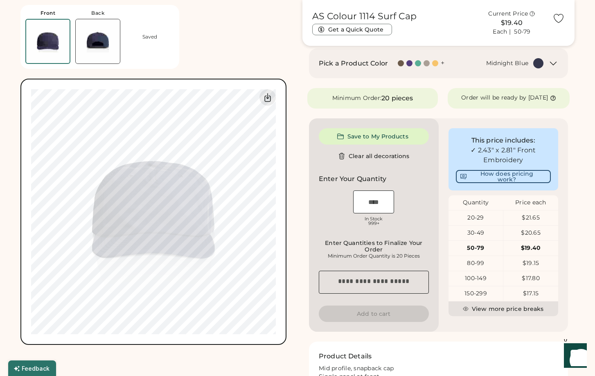
click at [98, 43] on img at bounding box center [98, 41] width 44 height 44
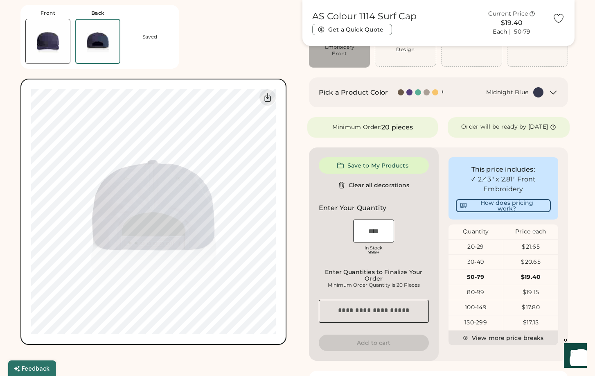
scroll to position [91, 0]
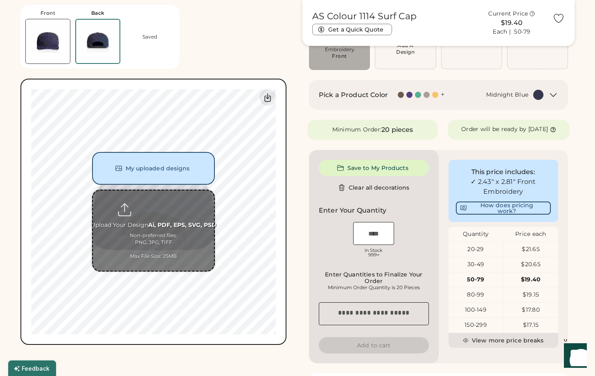
click at [155, 209] on input "file" at bounding box center [153, 230] width 121 height 80
type input "**********"
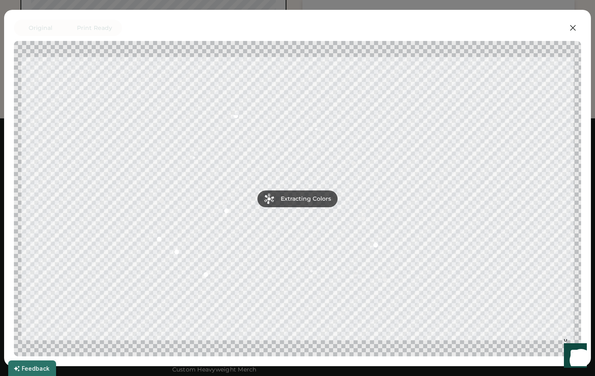
scroll to position [337, 0]
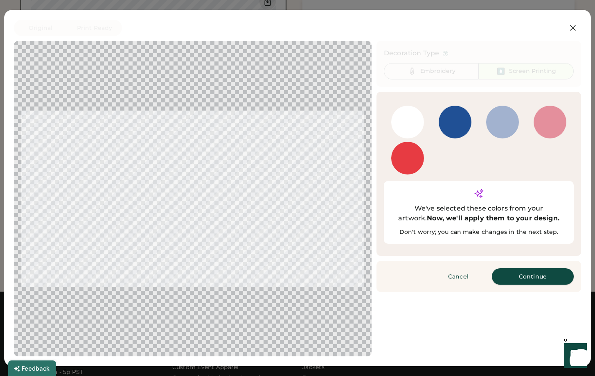
click at [526, 268] on button "Continue" at bounding box center [533, 276] width 82 height 16
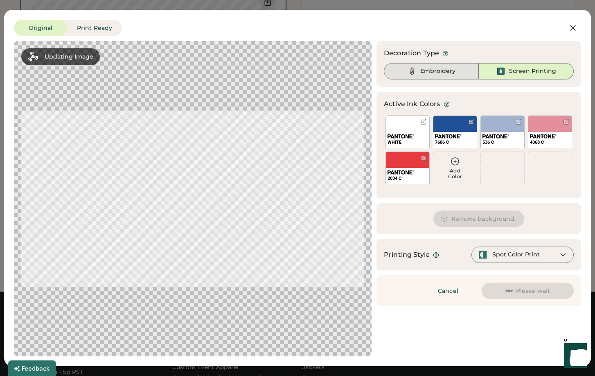
click at [428, 75] on div "Embroidery" at bounding box center [437, 71] width 35 height 8
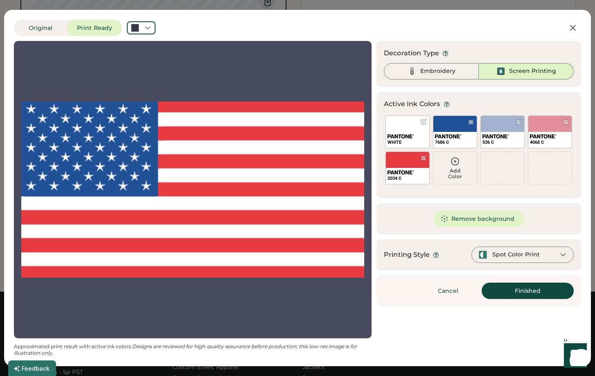
click at [556, 257] on div "Spot Color Print" at bounding box center [522, 254] width 102 height 16
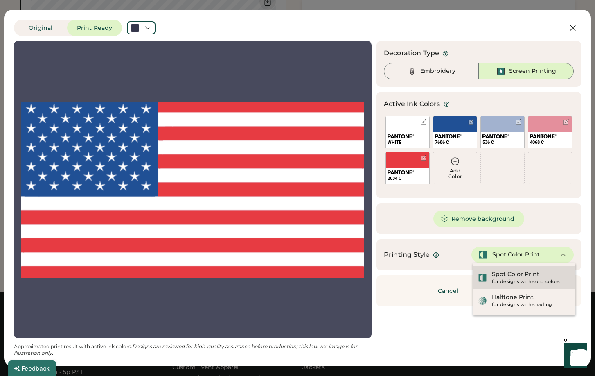
click at [537, 271] on div "Spot Color Print" at bounding box center [515, 274] width 47 height 8
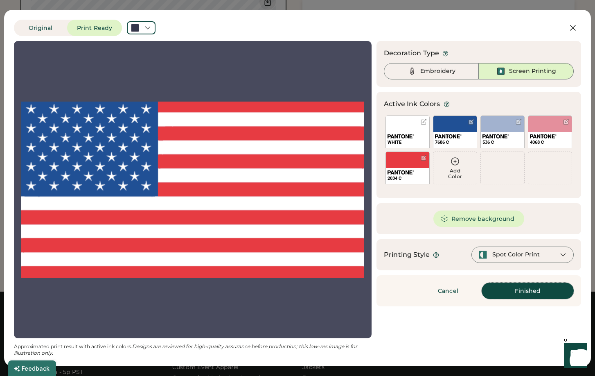
click at [526, 292] on button "Finished" at bounding box center [528, 290] width 92 height 16
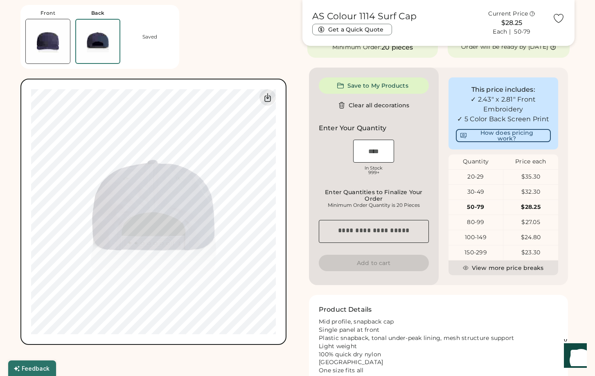
scroll to position [132, 0]
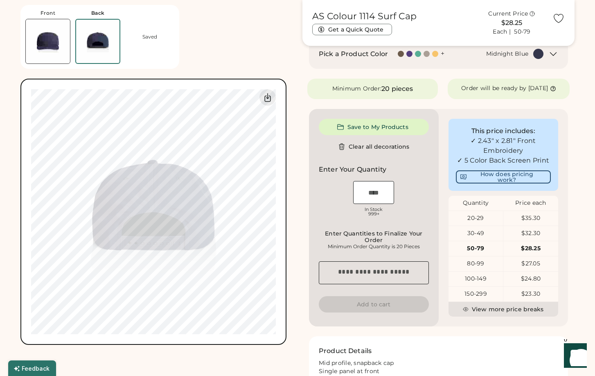
click at [58, 42] on img at bounding box center [48, 41] width 44 height 44
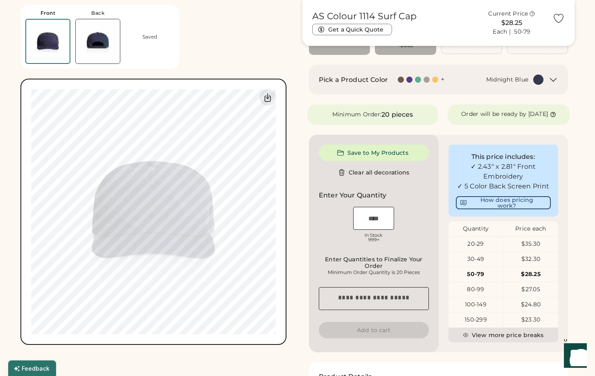
scroll to position [101, 0]
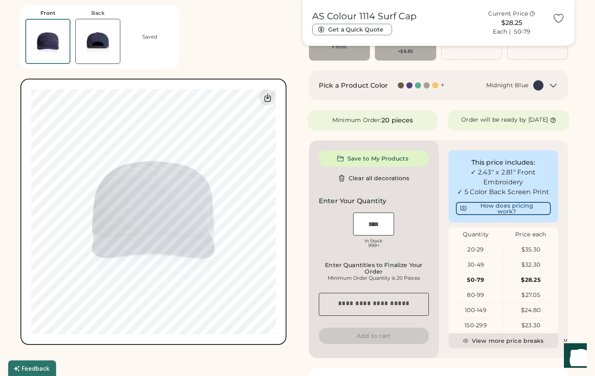
click at [98, 38] on img at bounding box center [98, 41] width 44 height 44
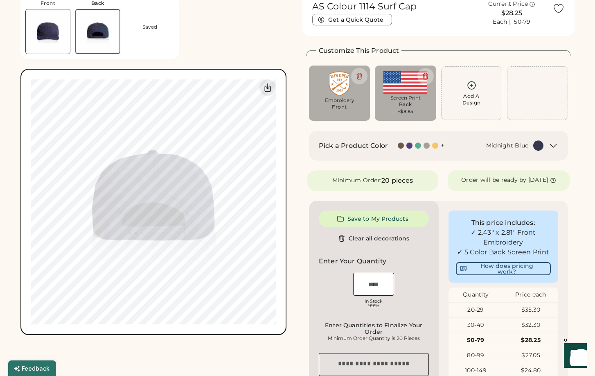
scroll to position [0, 0]
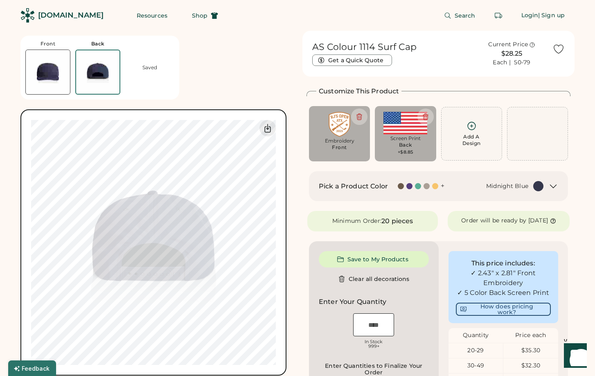
click at [60, 71] on img at bounding box center [48, 72] width 44 height 44
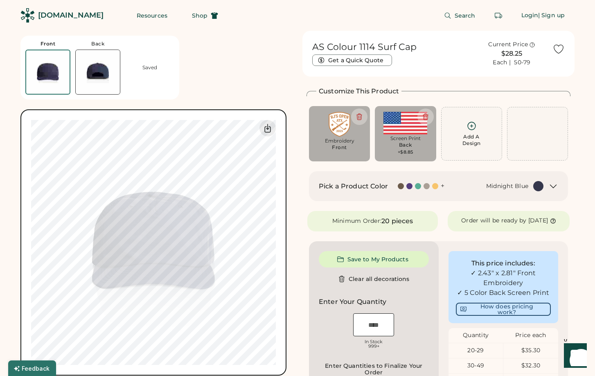
click at [104, 60] on img at bounding box center [98, 72] width 44 height 44
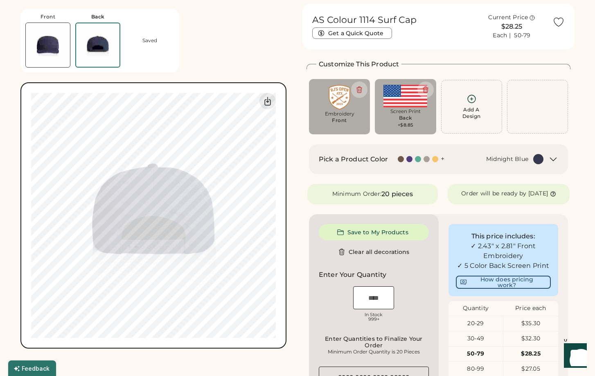
scroll to position [31, 0]
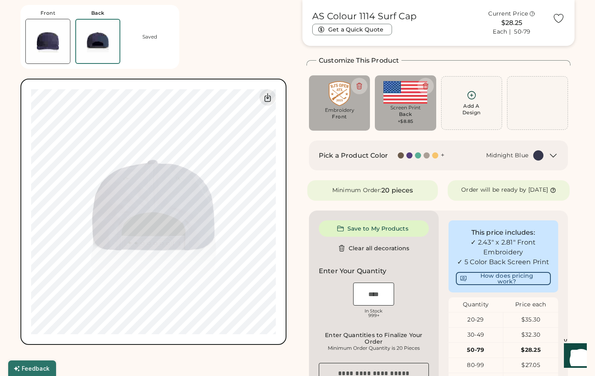
click at [64, 47] on img at bounding box center [48, 41] width 44 height 44
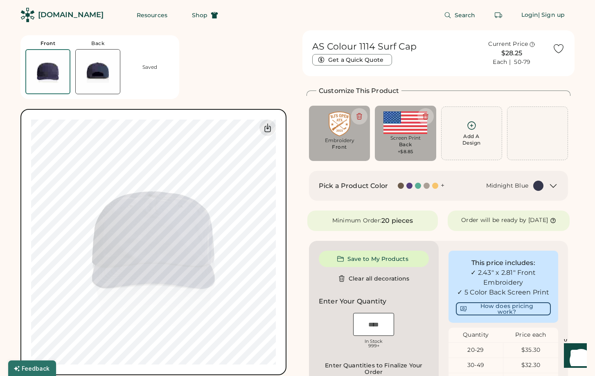
scroll to position [0, 0]
click at [97, 58] on img at bounding box center [98, 72] width 44 height 44
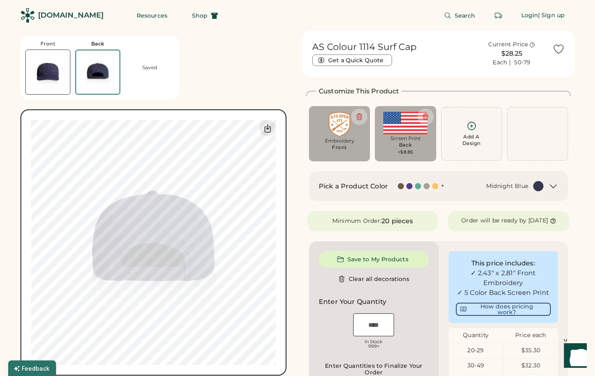
click at [397, 129] on img at bounding box center [406, 123] width 50 height 23
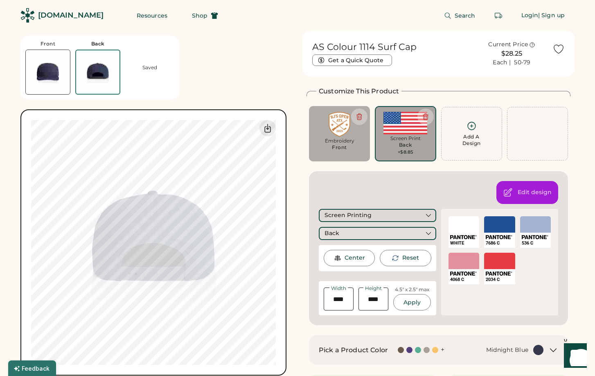
click at [392, 219] on div "Screen Printing" at bounding box center [377, 215] width 117 height 13
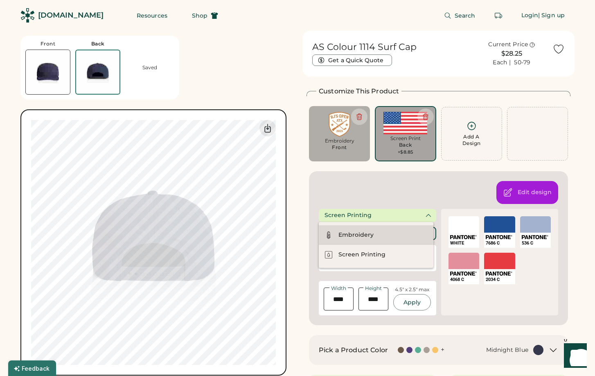
click at [381, 235] on div "Embroidery" at bounding box center [376, 235] width 115 height 20
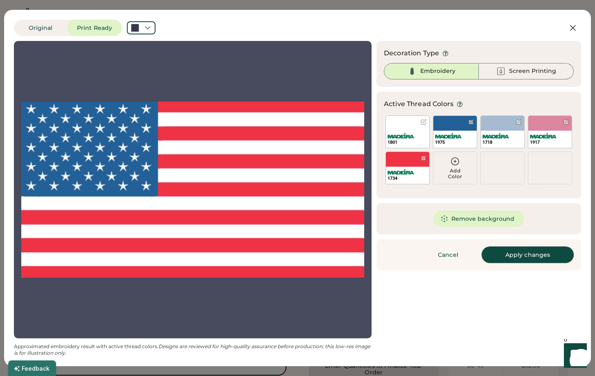
click at [518, 256] on button "Apply changes" at bounding box center [528, 254] width 92 height 16
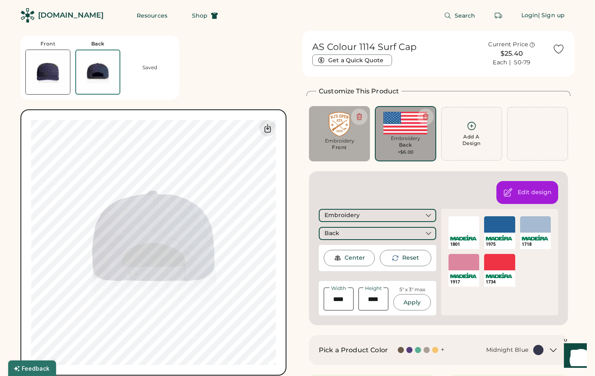
click at [291, 268] on div "Front Back Saved Switch to back My uploaded designs Upload new design SVG, Ai, …" at bounding box center [156, 203] width 272 height 345
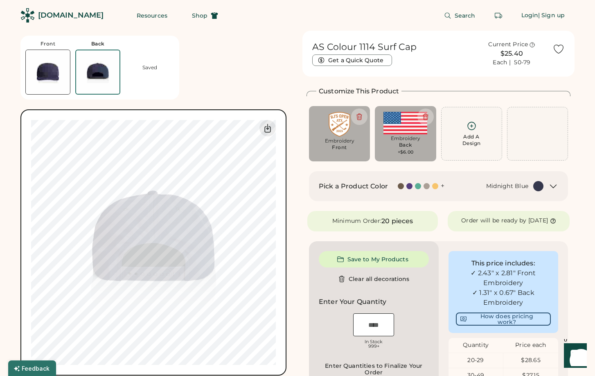
click at [354, 136] on img at bounding box center [340, 124] width 50 height 25
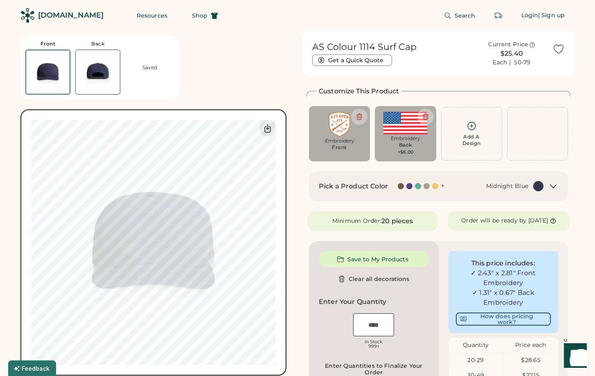
click at [403, 147] on div "Back" at bounding box center [405, 145] width 13 height 7
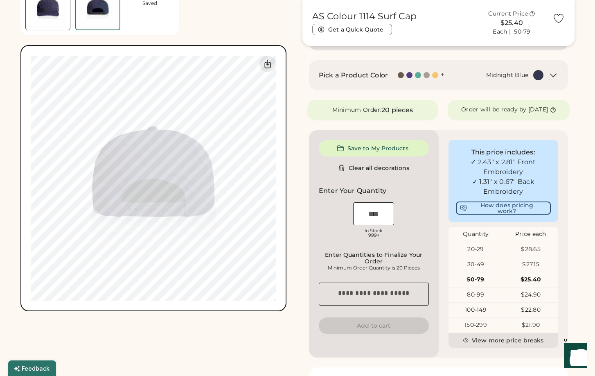
scroll to position [286, 0]
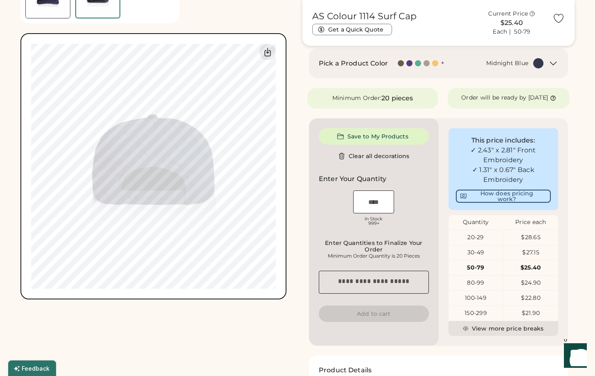
click at [376, 203] on input "input" at bounding box center [373, 201] width 41 height 23
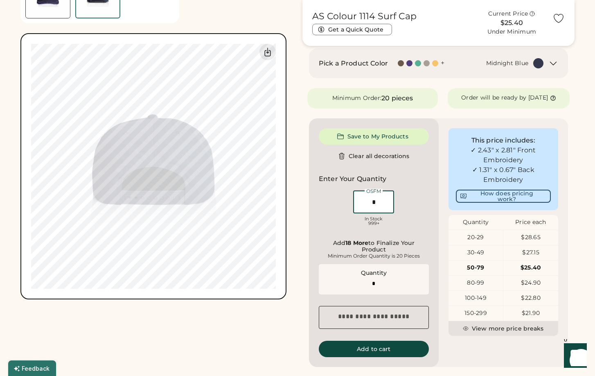
type input "**"
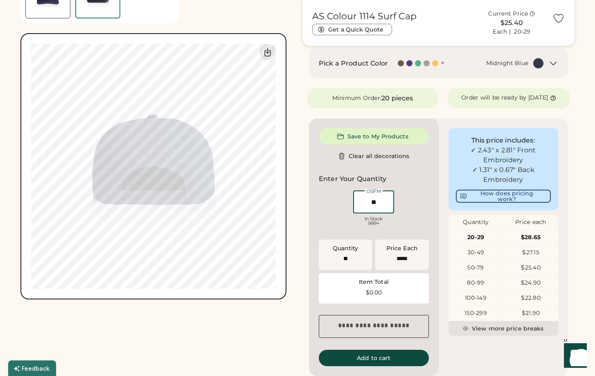
type input "**"
click at [431, 221] on div "Save to My Products Clear all decorations Enter Your Quantity OSFM In Stock 999…" at bounding box center [374, 246] width 130 height 257
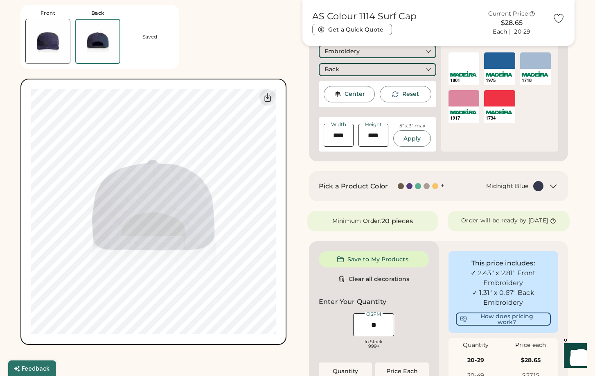
scroll to position [0, 0]
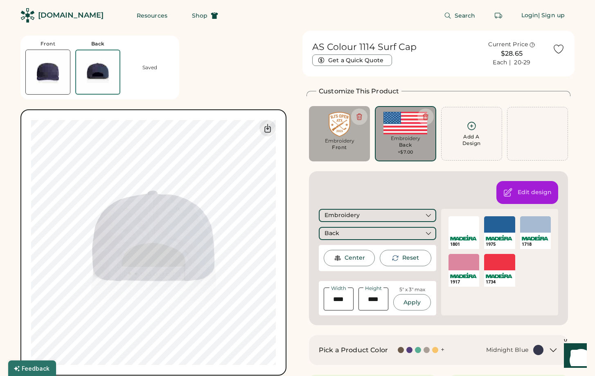
click at [52, 65] on img at bounding box center [48, 72] width 44 height 44
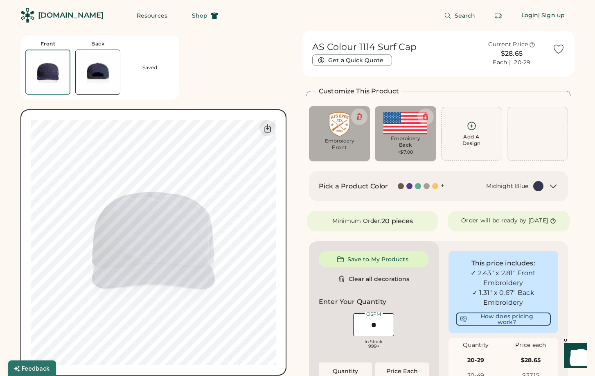
click at [94, 69] on img at bounding box center [98, 72] width 44 height 44
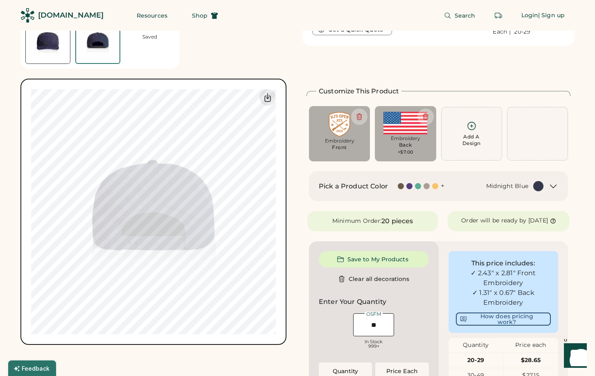
scroll to position [31, 0]
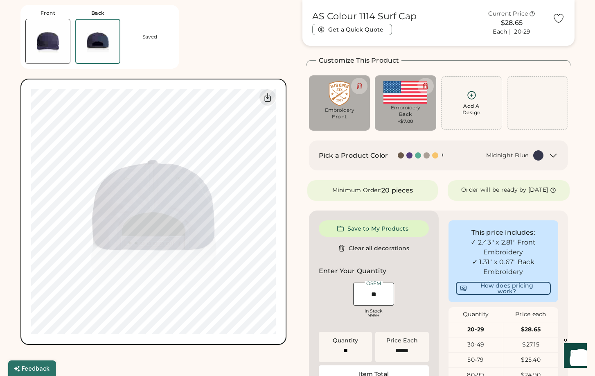
click at [410, 111] on div "Back" at bounding box center [405, 114] width 13 height 7
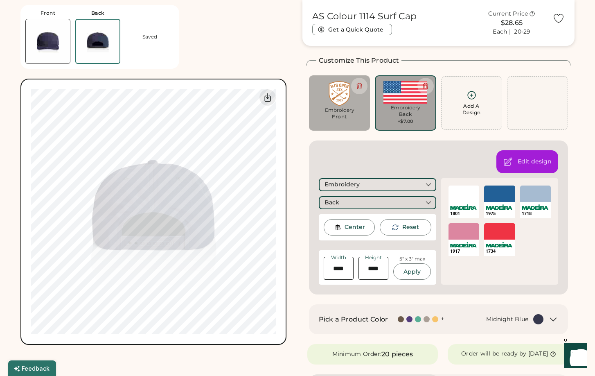
click at [403, 203] on div "Back" at bounding box center [377, 202] width 117 height 13
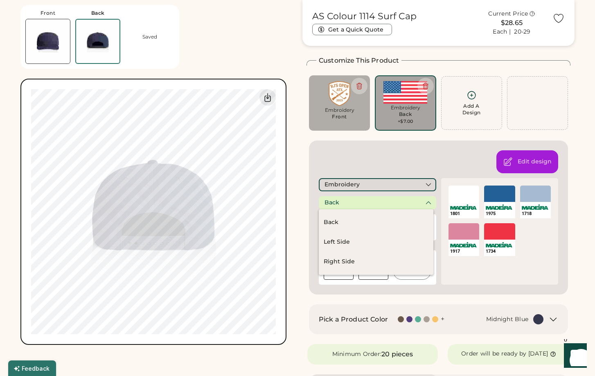
click at [402, 183] on div "Embroidery" at bounding box center [377, 184] width 117 height 13
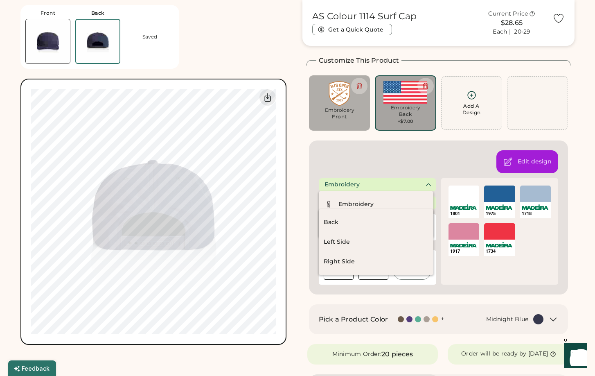
click at [368, 166] on div "Edit design Embroidery Back Center Reset Width Height 5" x 3" max Apply Maximum…" at bounding box center [438, 217] width 259 height 154
click at [365, 160] on div "Edit design Embroidery Back Center Reset Width Height 5" x 3" max Apply Maximum…" at bounding box center [438, 217] width 259 height 154
click at [313, 162] on div "Edit design Embroidery Back Center Reset Width Height 5" x 3" max Apply Maximum…" at bounding box center [438, 217] width 259 height 154
click at [356, 261] on div "Right Side" at bounding box center [376, 262] width 115 height 20
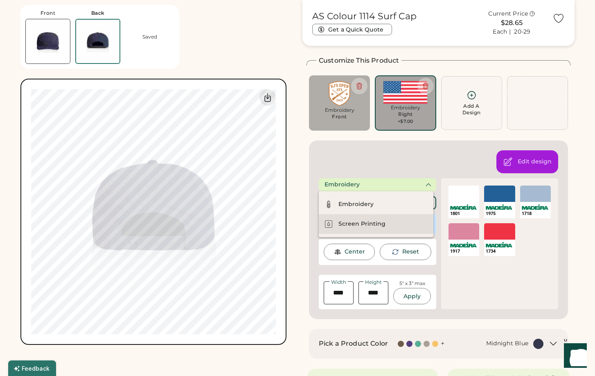
click at [379, 225] on div "Screen Printing" at bounding box center [361, 224] width 47 height 8
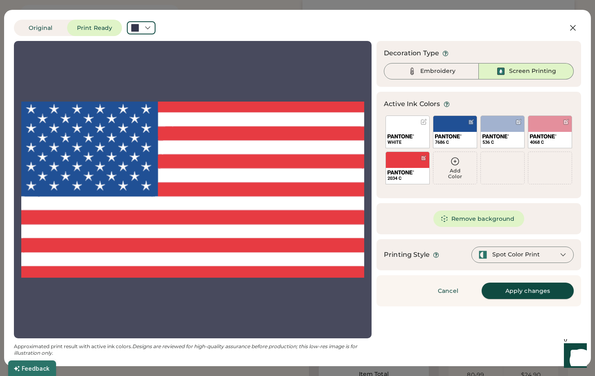
click at [531, 293] on button "Apply changes" at bounding box center [528, 290] width 92 height 16
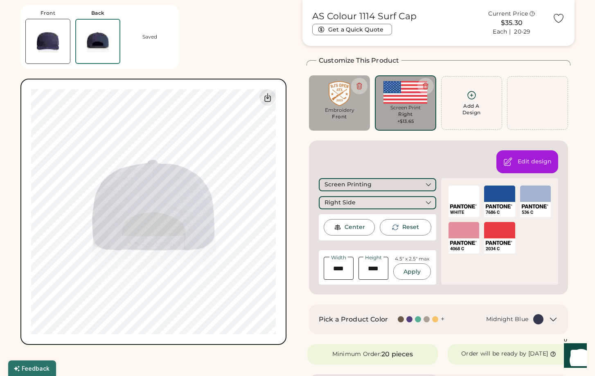
click at [388, 184] on div "Screen Printing" at bounding box center [377, 184] width 117 height 13
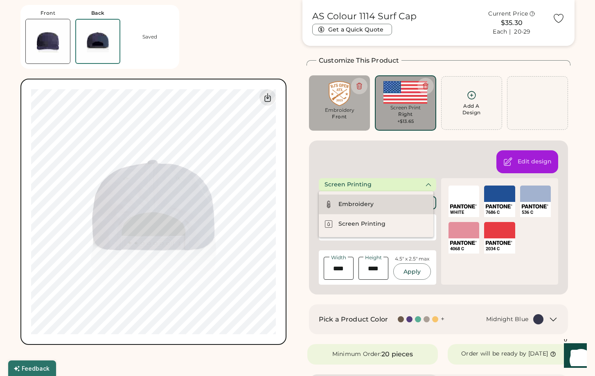
click at [380, 202] on div "Embroidery" at bounding box center [376, 204] width 115 height 20
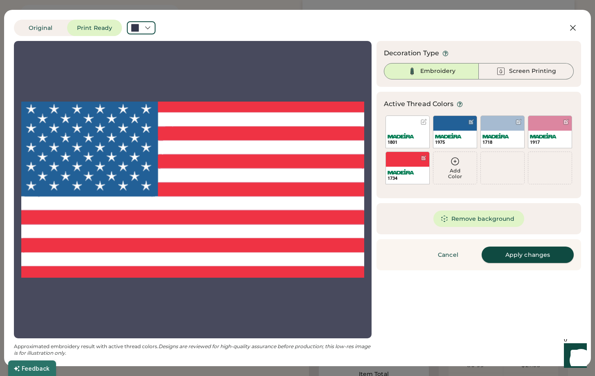
click at [525, 258] on button "Apply changes" at bounding box center [528, 254] width 92 height 16
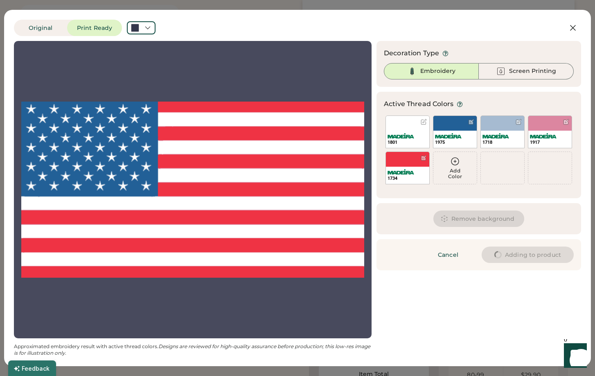
type input "******"
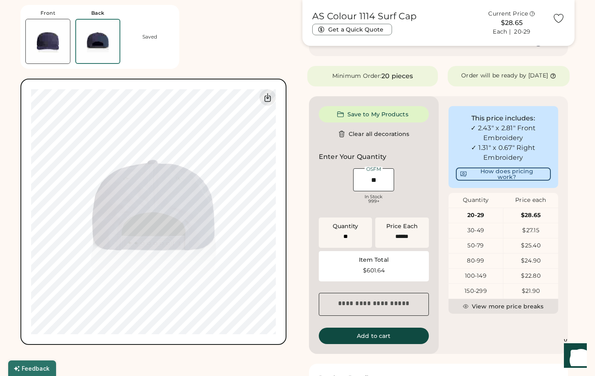
scroll to position [317, 0]
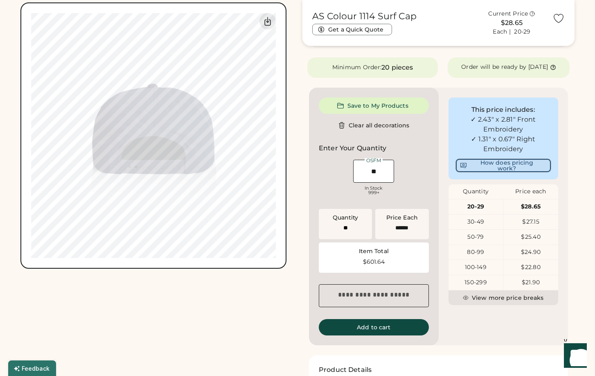
click at [509, 172] on button "How does pricing work?" at bounding box center [503, 165] width 95 height 13
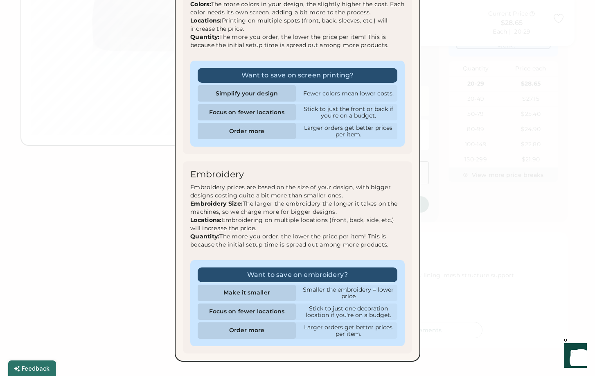
scroll to position [481, 0]
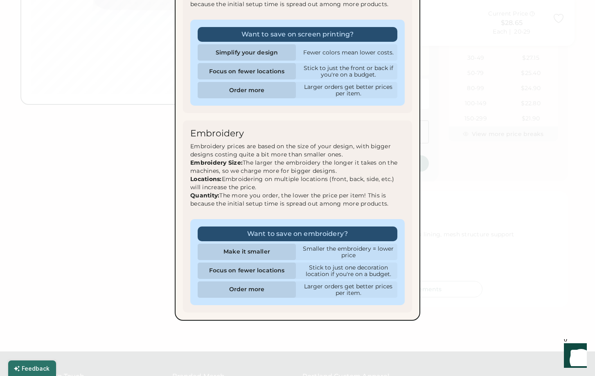
click at [82, 161] on div at bounding box center [297, 188] width 595 height 376
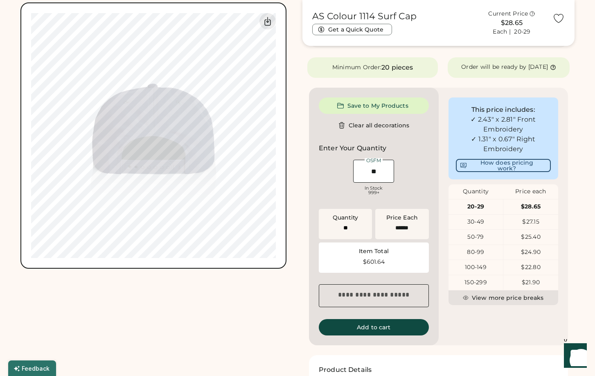
scroll to position [276, 0]
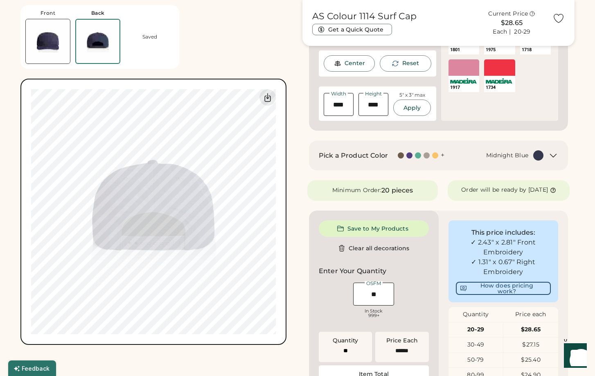
click at [50, 44] on img at bounding box center [48, 41] width 44 height 44
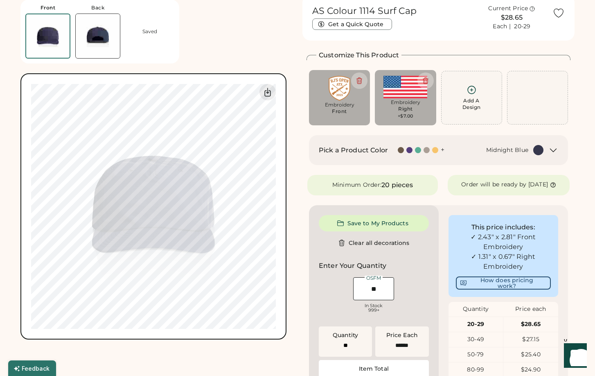
scroll to position [0, 0]
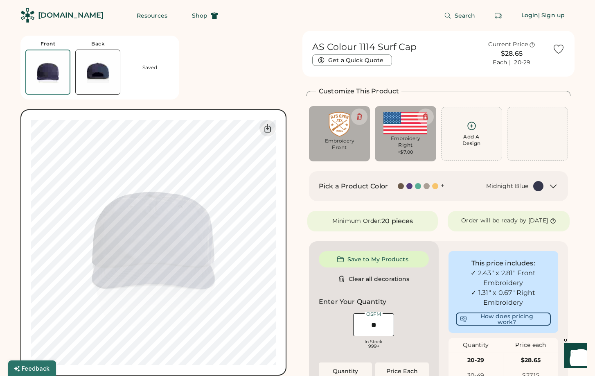
click at [101, 64] on img at bounding box center [98, 72] width 44 height 44
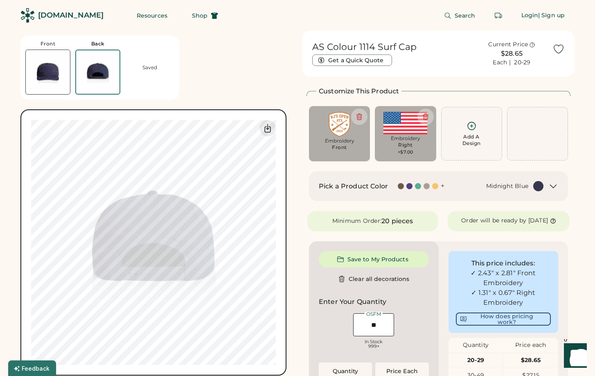
scroll to position [31, 0]
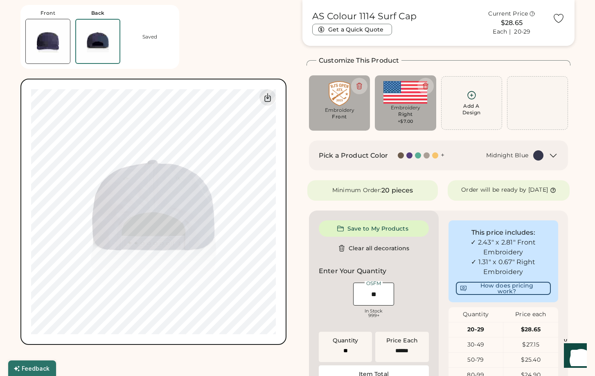
click at [404, 114] on div "Right" at bounding box center [405, 114] width 15 height 7
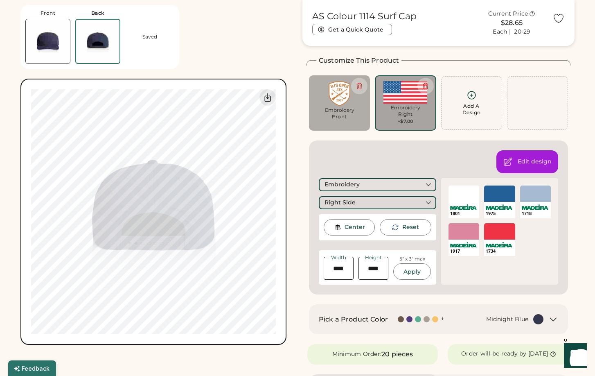
click at [400, 202] on div "Right Side" at bounding box center [377, 202] width 117 height 13
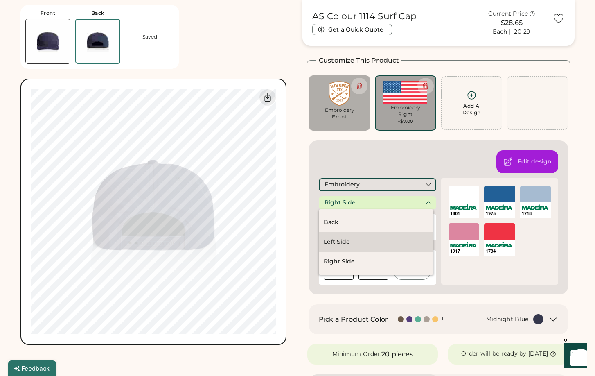
click at [365, 245] on div "Left Side" at bounding box center [376, 242] width 115 height 20
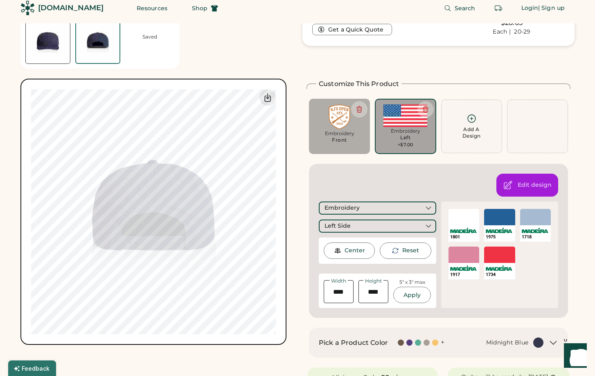
scroll to position [0, 0]
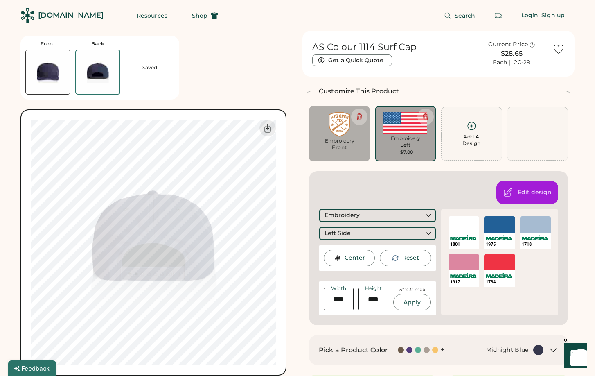
click at [46, 74] on img at bounding box center [48, 72] width 44 height 44
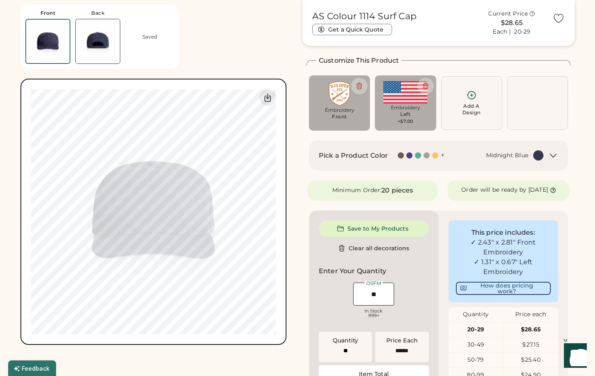
click at [95, 54] on img at bounding box center [98, 41] width 44 height 44
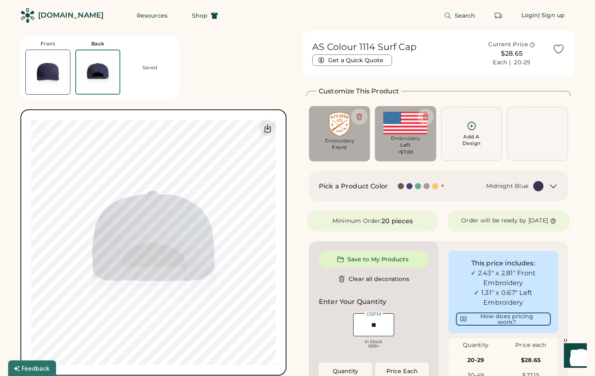
click at [53, 73] on img at bounding box center [48, 72] width 44 height 44
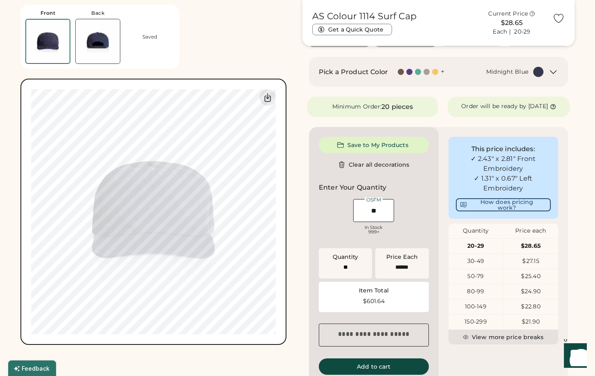
scroll to position [164, 0]
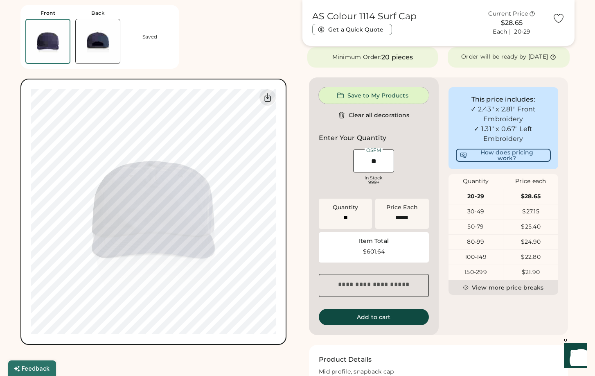
click at [364, 100] on button "Save to My Products" at bounding box center [374, 95] width 110 height 16
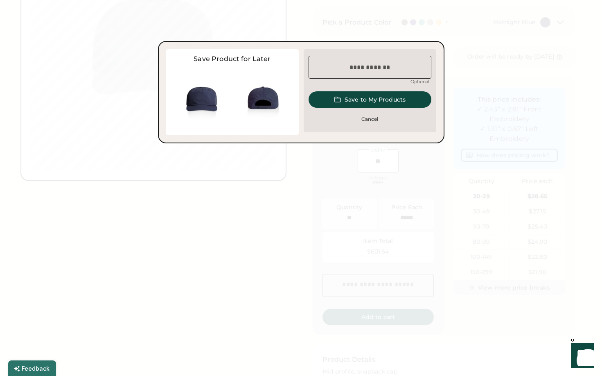
click at [356, 70] on input "input" at bounding box center [370, 67] width 123 height 23
type input "********"
click at [368, 98] on button "Save to My Products" at bounding box center [370, 99] width 123 height 16
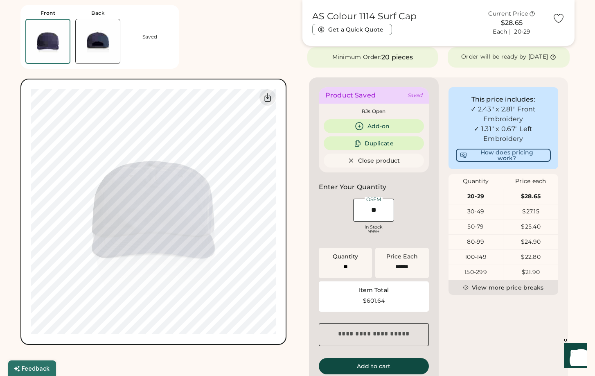
scroll to position [286, 0]
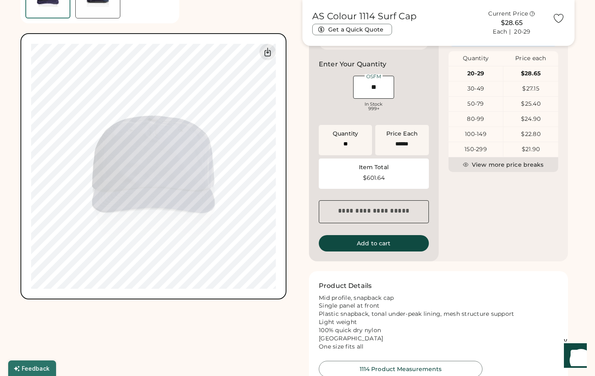
click at [359, 221] on textarea at bounding box center [374, 211] width 110 height 23
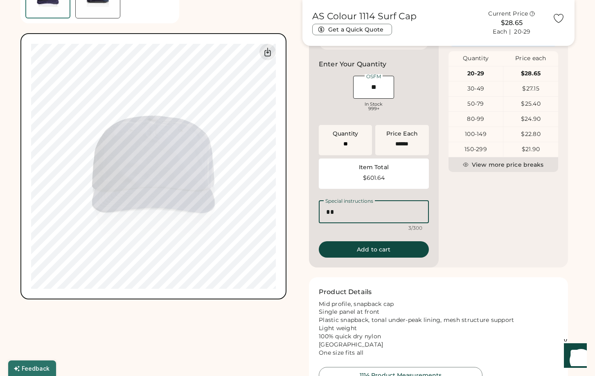
type textarea "*"
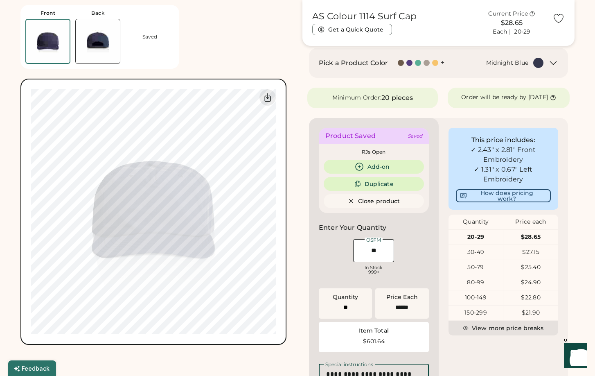
scroll to position [123, 0]
type textarea "**********"
click at [372, 257] on input "input" at bounding box center [373, 250] width 41 height 23
type input "****"
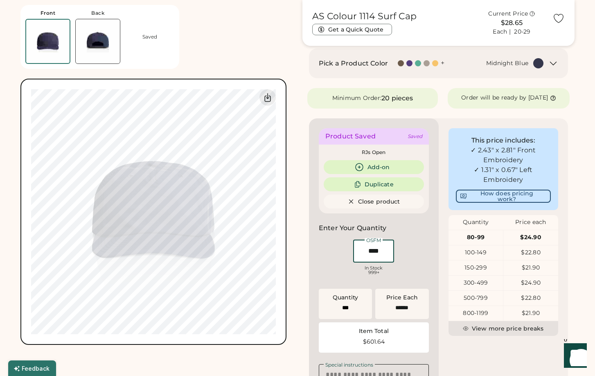
type input "****"
type input "*"
type input "***"
type input "******"
type input "*"
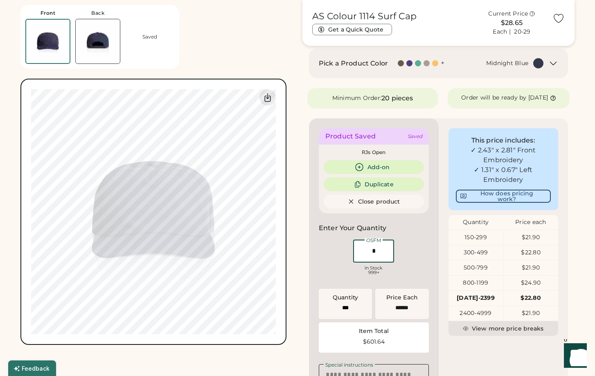
type input "*****"
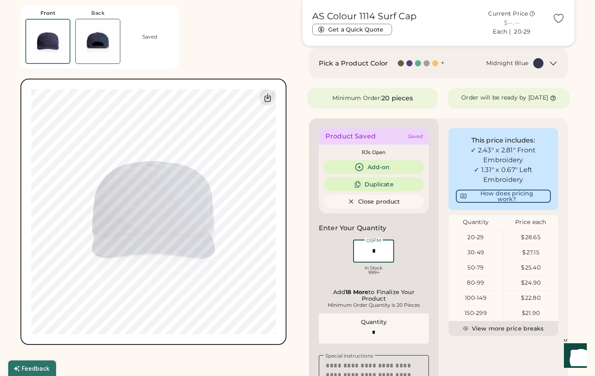
type input "**"
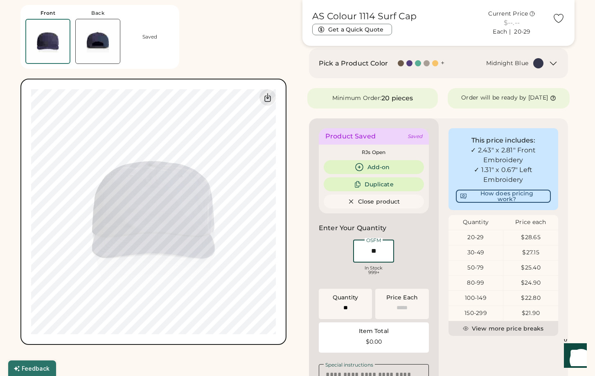
type input "******"
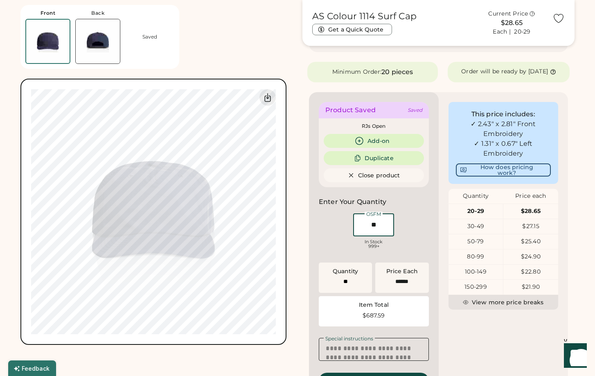
scroll to position [164, 0]
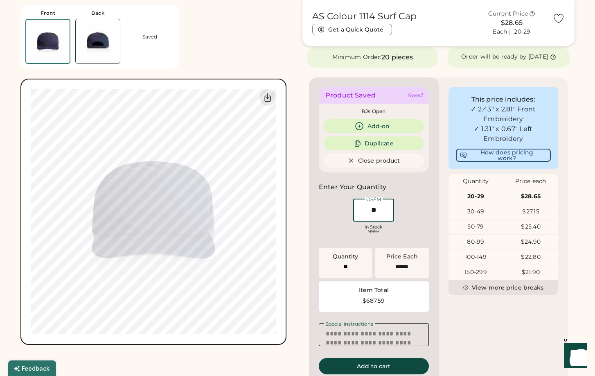
drag, startPoint x: 381, startPoint y: 218, endPoint x: 353, endPoint y: 214, distance: 28.5
click at [353, 214] on div "OSFM In Stock 999+" at bounding box center [374, 217] width 44 height 41
type input "**"
click at [414, 221] on div "OSFM In Stock 999+" at bounding box center [374, 217] width 110 height 41
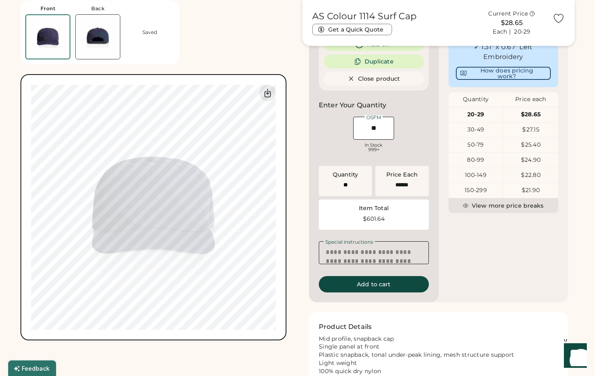
scroll to position [0, 0]
drag, startPoint x: 478, startPoint y: 262, endPoint x: 419, endPoint y: 253, distance: 60.4
click at [478, 262] on div "This price includes: ✓ 2.43" x 2.81" Front Embroidery ✓ 1.31" x 0.67" Left Embr…" at bounding box center [504, 148] width 130 height 307
click at [87, 37] on img at bounding box center [98, 37] width 44 height 44
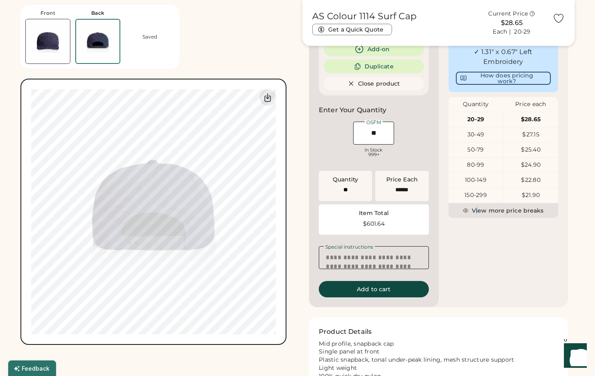
click at [54, 39] on img at bounding box center [48, 41] width 44 height 44
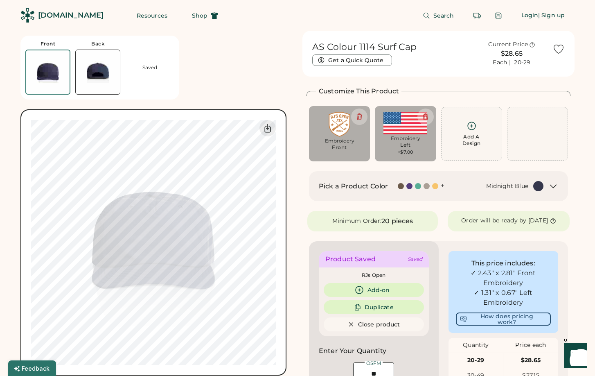
click at [88, 77] on img at bounding box center [98, 72] width 44 height 44
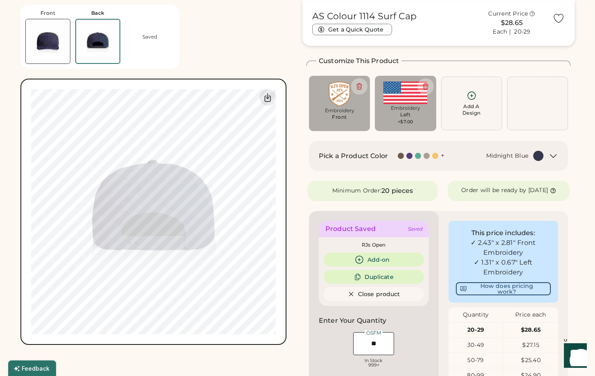
scroll to position [31, 0]
click at [44, 51] on img at bounding box center [48, 41] width 44 height 44
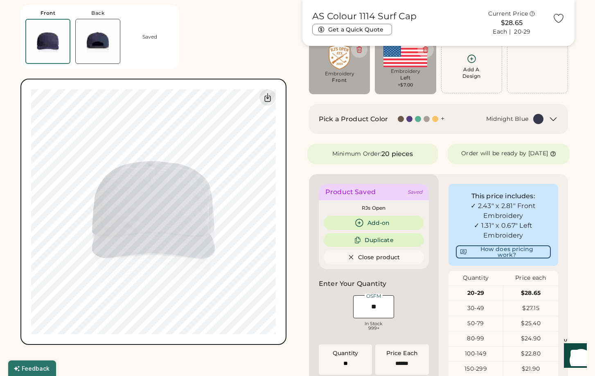
scroll to position [82, 0]
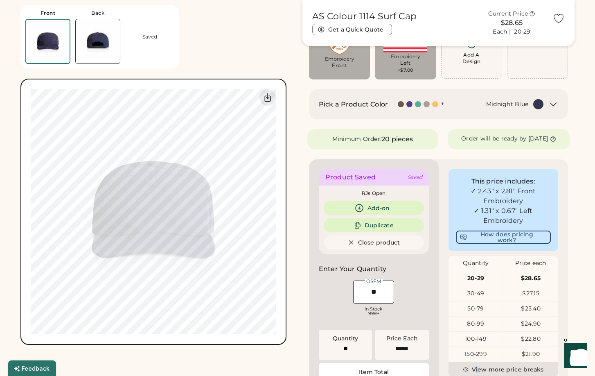
click at [56, 44] on img at bounding box center [47, 41] width 43 height 43
click at [70, 43] on div "Front Back Saved" at bounding box center [99, 37] width 159 height 64
click at [86, 43] on img at bounding box center [98, 41] width 44 height 44
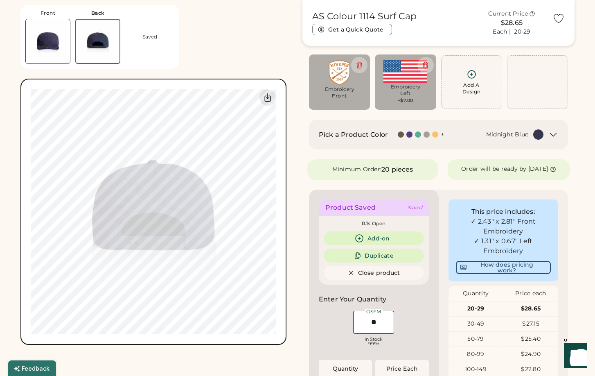
scroll to position [50, 0]
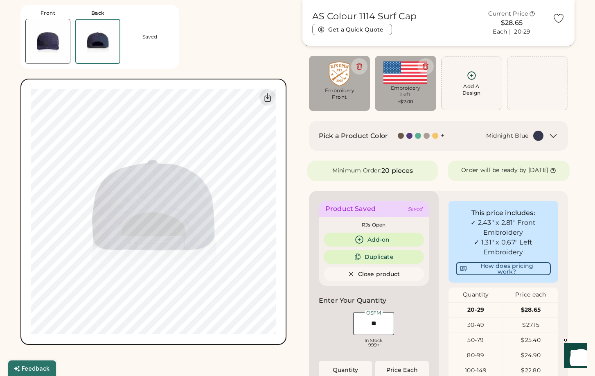
click at [315, 197] on div "**********" at bounding box center [438, 308] width 272 height 657
click at [305, 199] on div "**********" at bounding box center [438, 308] width 272 height 657
click at [59, 52] on img at bounding box center [48, 41] width 44 height 44
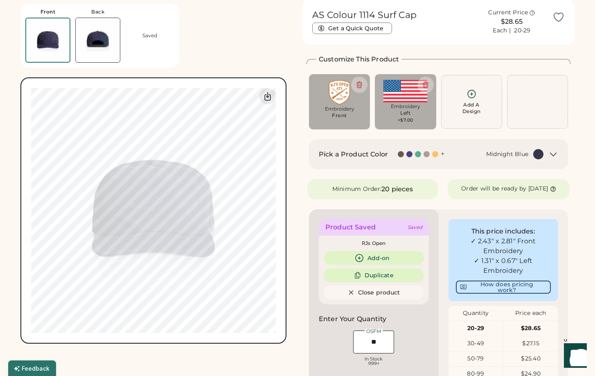
scroll to position [19, 0]
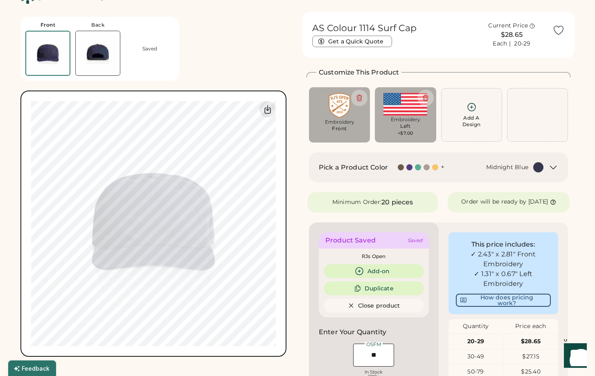
click at [91, 53] on img at bounding box center [98, 53] width 44 height 44
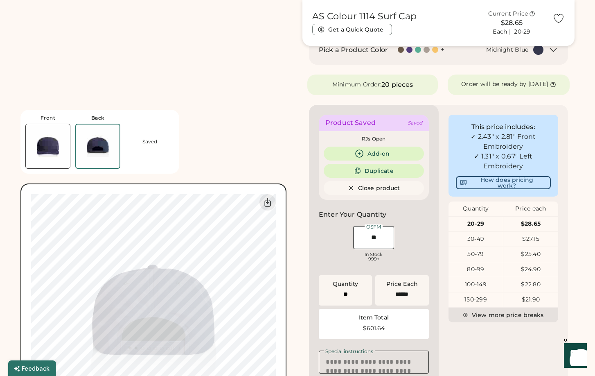
scroll to position [276, 0]
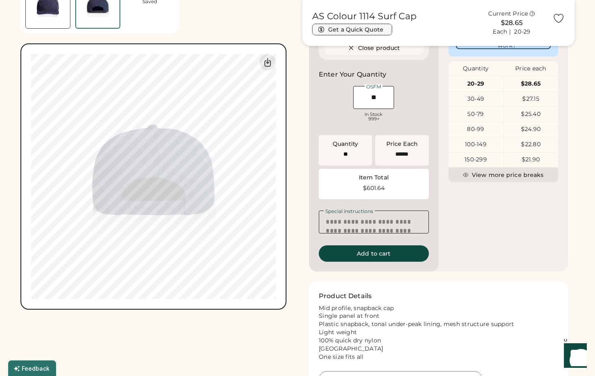
click at [345, 28] on button "Get a Quick Quote" at bounding box center [352, 29] width 80 height 11
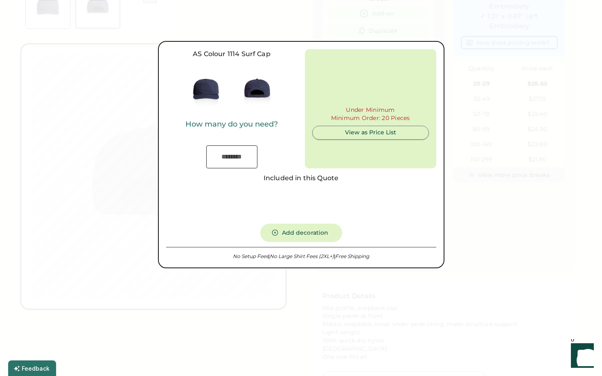
type input "***"
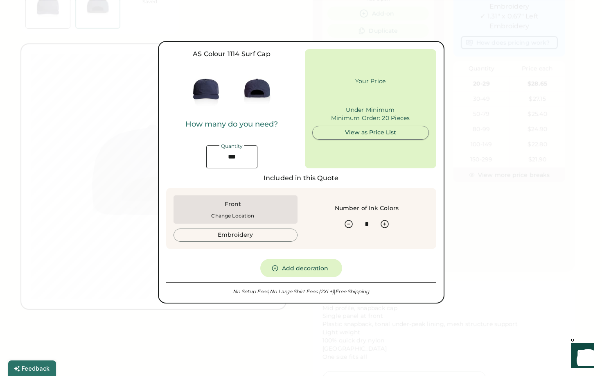
type input "******"
drag, startPoint x: 244, startPoint y: 156, endPoint x: 180, endPoint y: 156, distance: 63.8
click at [180, 156] on div "How many do you need? Quantity" at bounding box center [231, 144] width 131 height 48
type input "**"
type input "******"
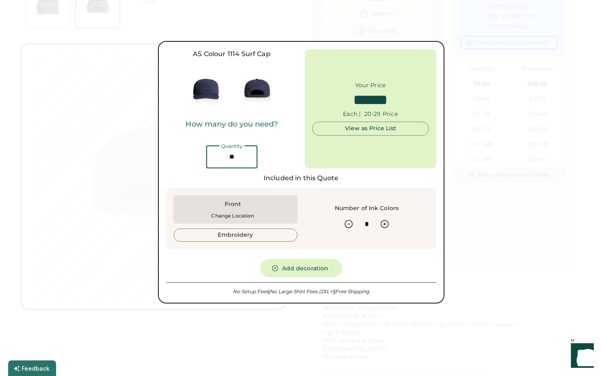
type input "**"
click at [571, 236] on div at bounding box center [301, 188] width 602 height 376
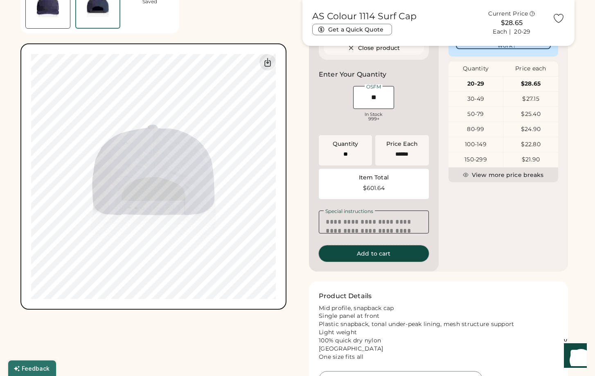
click at [374, 262] on button "Add to cart" at bounding box center [374, 253] width 110 height 16
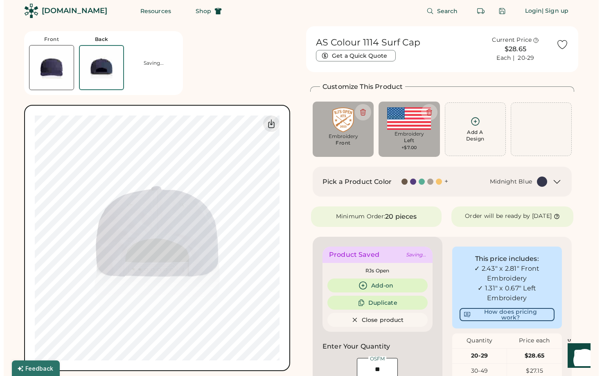
scroll to position [0, 0]
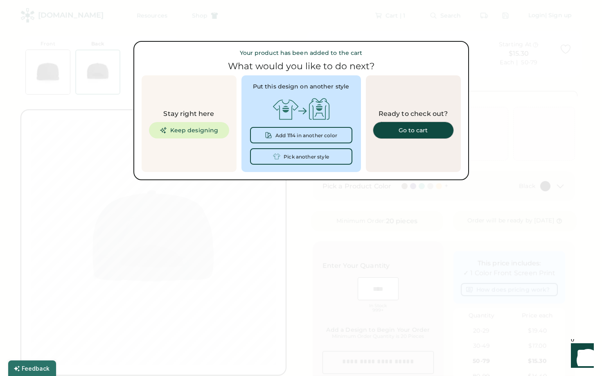
click at [409, 131] on div "Go to cart" at bounding box center [413, 130] width 61 height 6
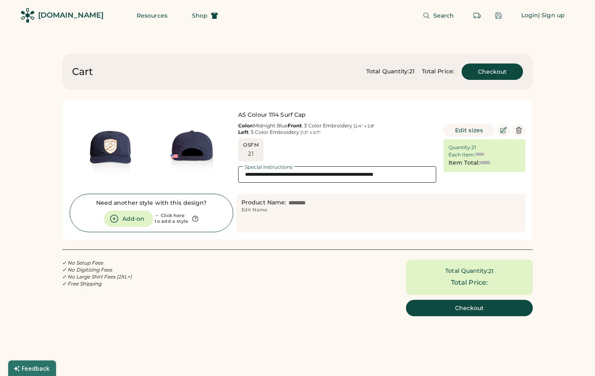
type input "******"
type input "*******"
click at [406, 177] on textarea "**********" at bounding box center [337, 174] width 198 height 16
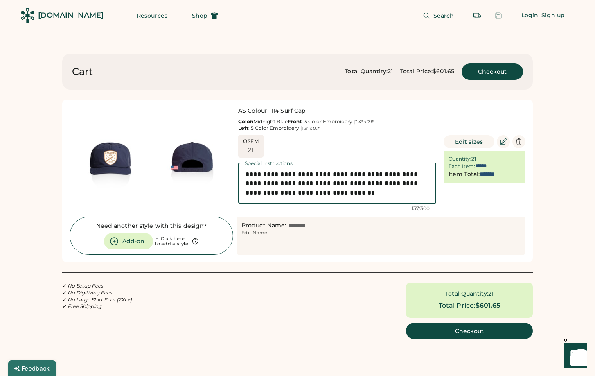
type textarea "**********"
click at [537, 213] on div "**********" at bounding box center [298, 212] width 512 height 316
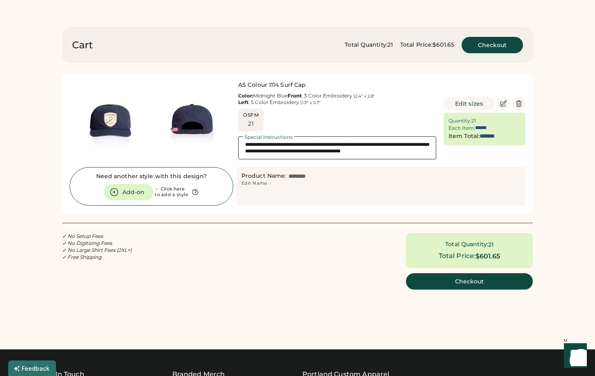
scroll to position [41, 0]
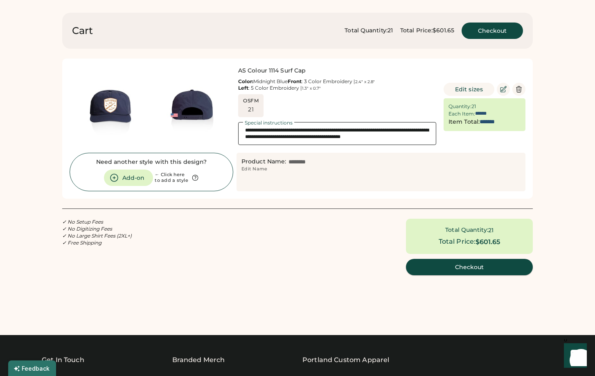
click at [460, 272] on button "Checkout" at bounding box center [469, 267] width 127 height 16
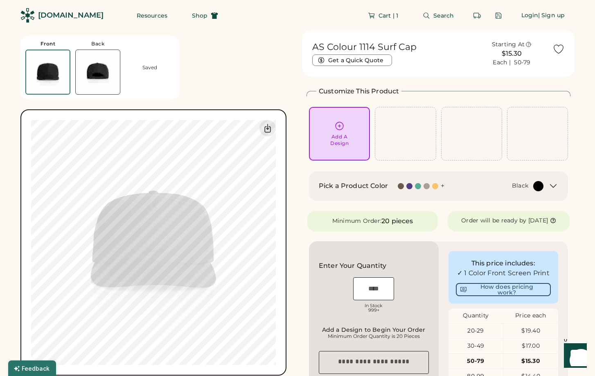
click at [63, 13] on div "[DOMAIN_NAME]" at bounding box center [70, 15] width 65 height 10
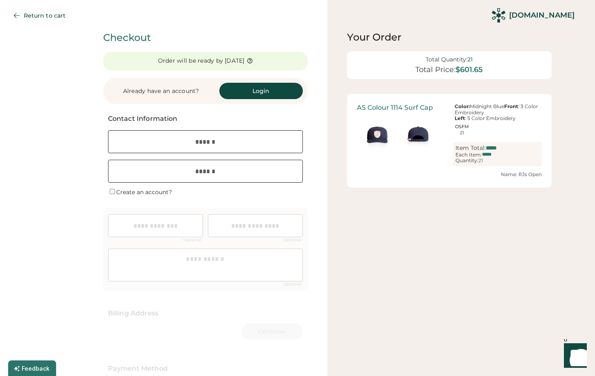
click at [201, 140] on input "email" at bounding box center [205, 141] width 195 height 23
type input "**********"
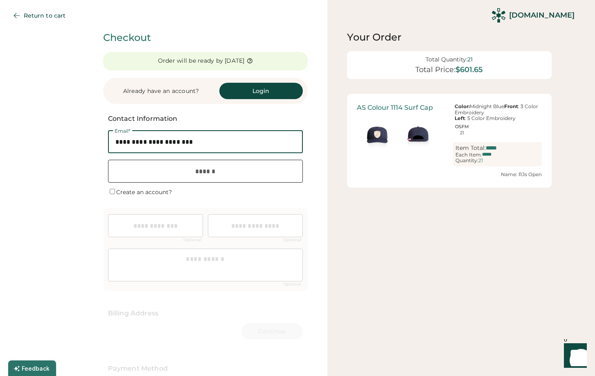
click at [143, 172] on input "input" at bounding box center [205, 171] width 195 height 23
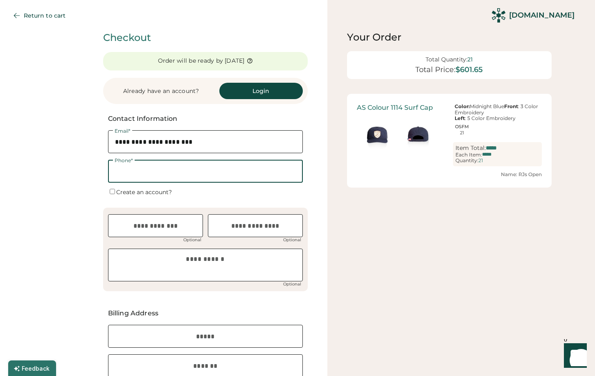
click at [157, 171] on input "input" at bounding box center [205, 171] width 195 height 23
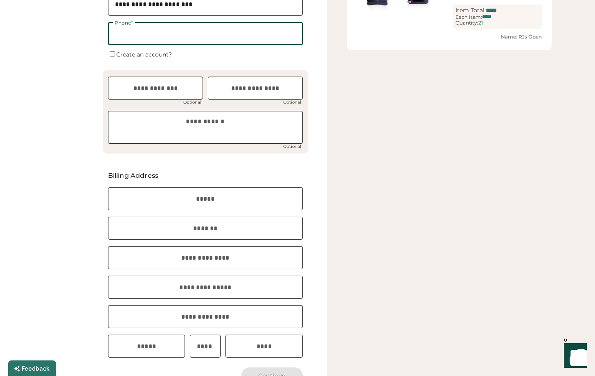
scroll to position [123, 0]
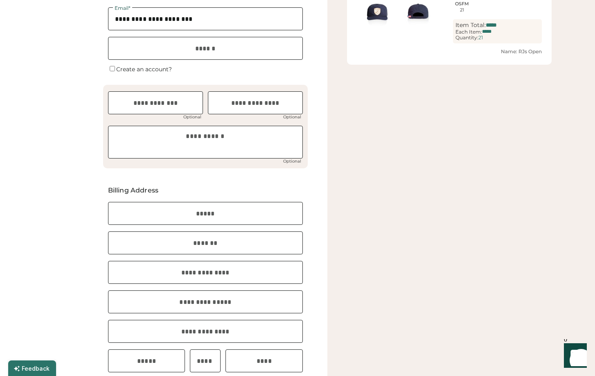
click at [92, 181] on div "**********" at bounding box center [163, 265] width 327 height 776
click at [146, 52] on input "input" at bounding box center [205, 48] width 195 height 23
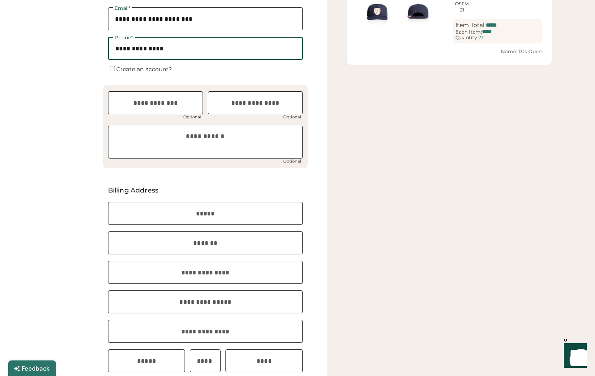
type input "**********"
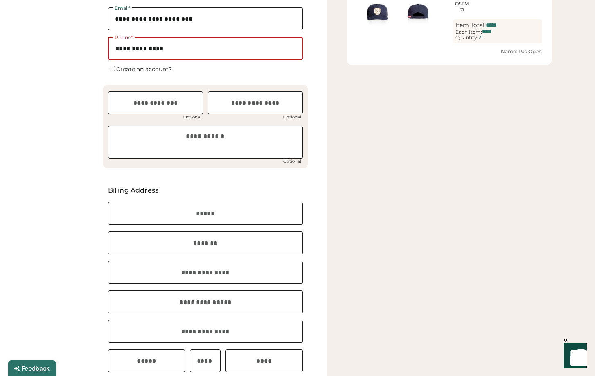
type input "**********"
click at [56, 125] on div "**********" at bounding box center [163, 265] width 327 height 776
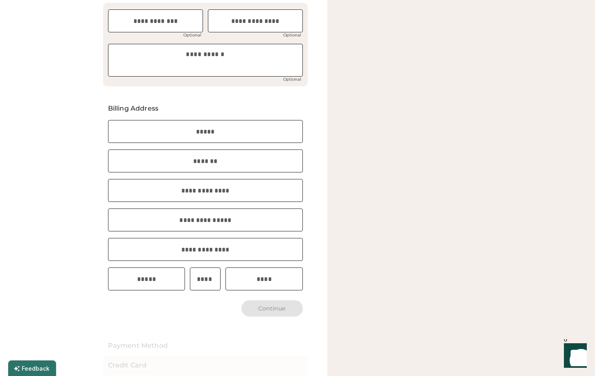
scroll to position [0, 0]
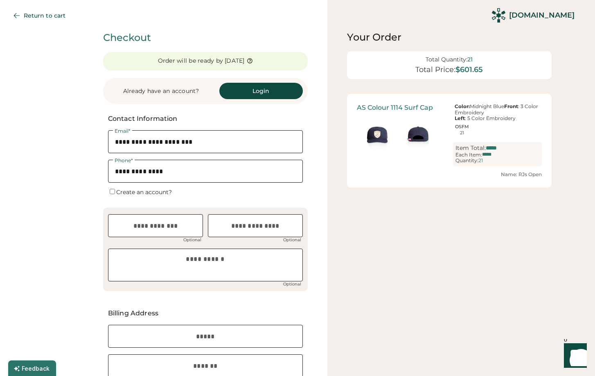
click at [443, 133] on div at bounding box center [401, 135] width 89 height 41
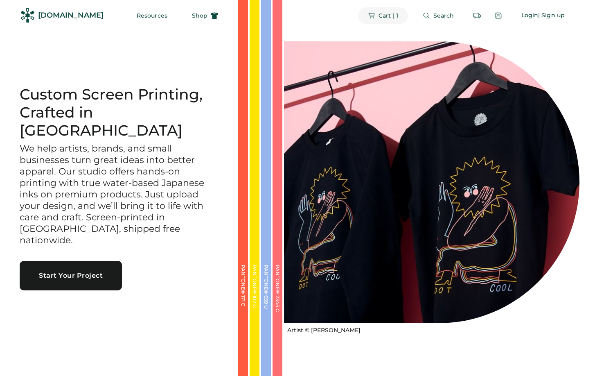
click at [389, 16] on span "Cart | 1" at bounding box center [389, 16] width 20 height 6
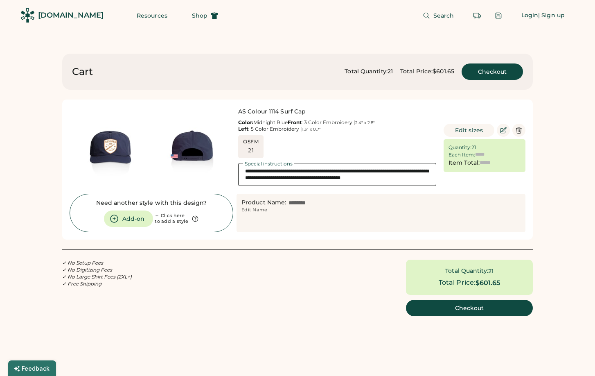
type input "******"
type input "*******"
